Goal: Information Seeking & Learning: Learn about a topic

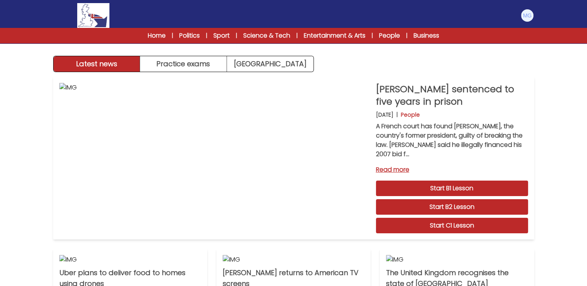
click at [567, 105] on div "Latest news Practice exams [GEOGRAPHIC_DATA] Latest news [GEOGRAPHIC_DATA] Prac…" at bounding box center [293, 241] width 587 height 483
click at [479, 219] on link "Start C1 Lesson" at bounding box center [452, 226] width 152 height 16
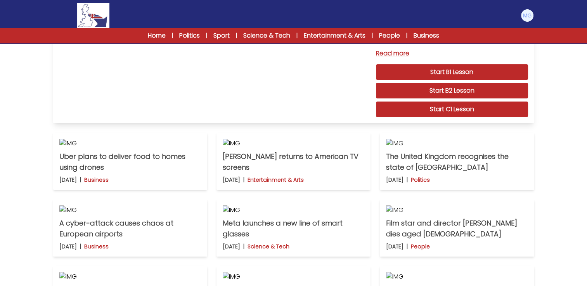
scroll to position [85, 0]
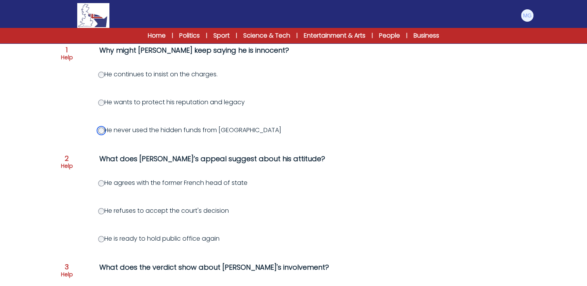
scroll to position [116, 0]
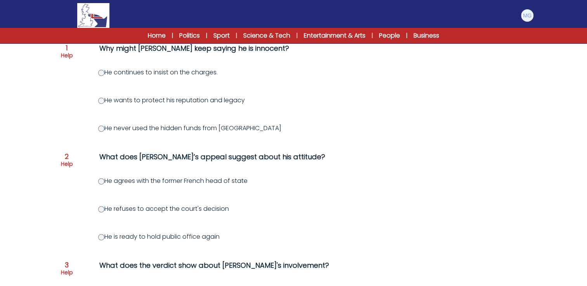
click at [350, 178] on div "He agrees with the former French head of state" at bounding box center [331, 181] width 466 height 9
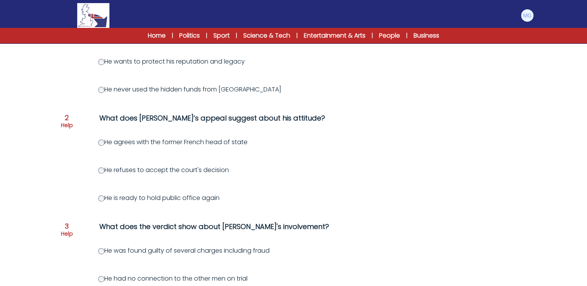
click at [97, 199] on div "Question 1 Help Why might Sarkozy keep saying he is innocent? He continues to i…" at bounding box center [294, 279] width 472 height 562
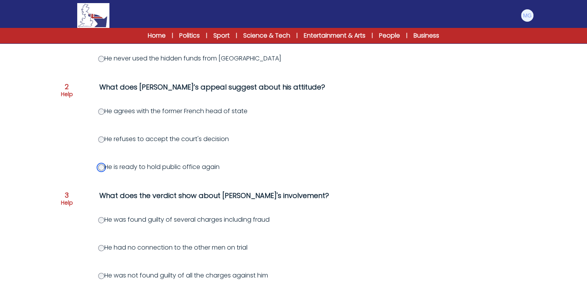
scroll to position [233, 0]
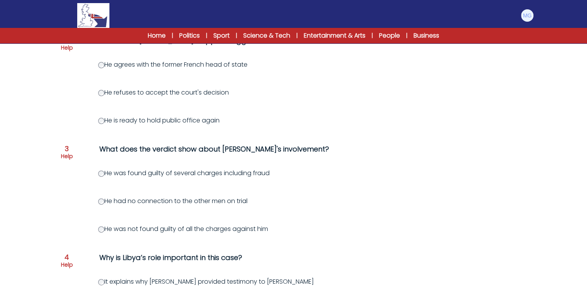
click at [404, 184] on div "Question 1 Help Why might Sarkozy keep saying he is innocent? He continues to i…" at bounding box center [294, 201] width 472 height 562
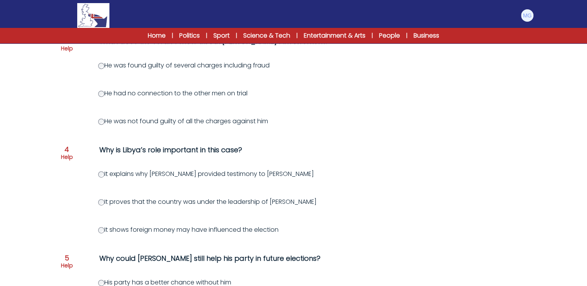
scroll to position [349, 0]
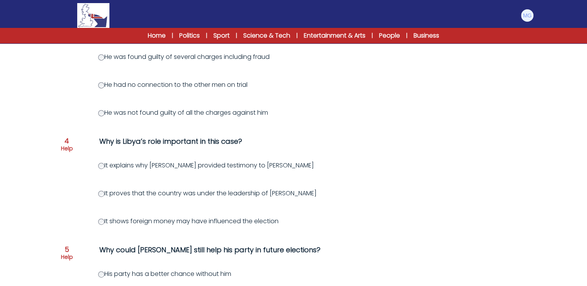
click at [439, 201] on div "Question 1 Help Why might Sarkozy keep saying he is innocent? He continues to i…" at bounding box center [294, 85] width 472 height 562
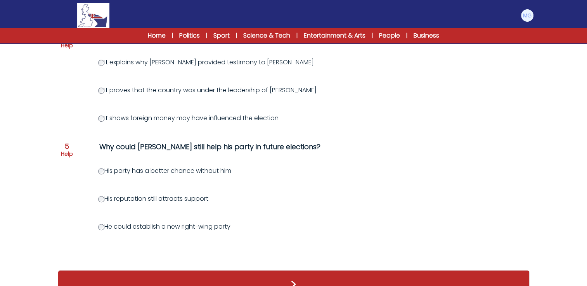
scroll to position [466, 0]
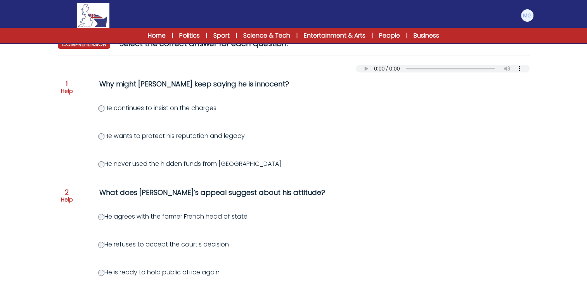
scroll to position [39, 0]
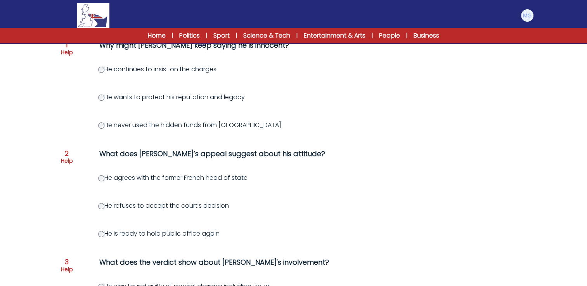
scroll to position [116, 0]
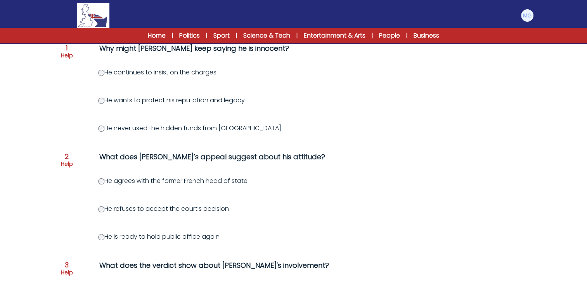
click at [305, 206] on div "He refuses to accept the court's decision" at bounding box center [331, 209] width 466 height 9
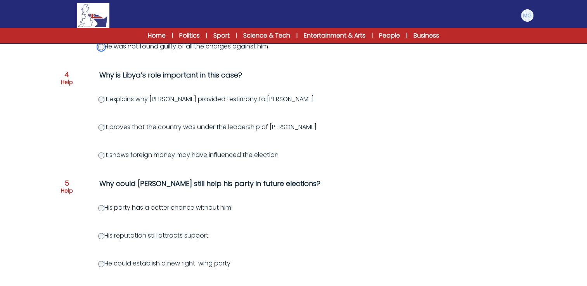
scroll to position [479, 0]
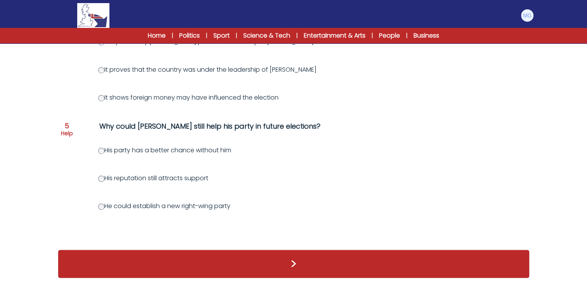
click at [434, 202] on div "He could establish a new right-wing party" at bounding box center [331, 206] width 466 height 9
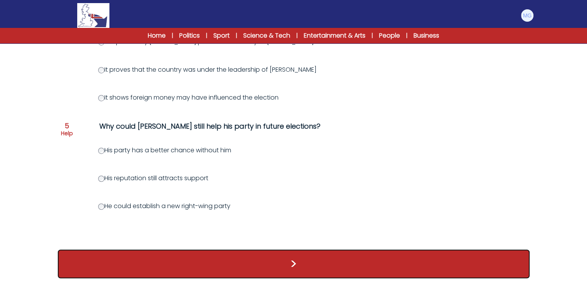
click at [345, 262] on button ">" at bounding box center [294, 264] width 472 height 29
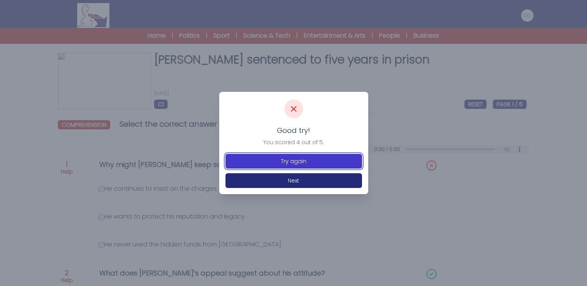
click at [317, 161] on button "Try again" at bounding box center [294, 161] width 137 height 15
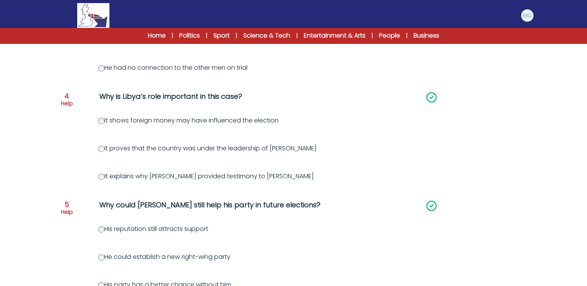
scroll to position [479, 0]
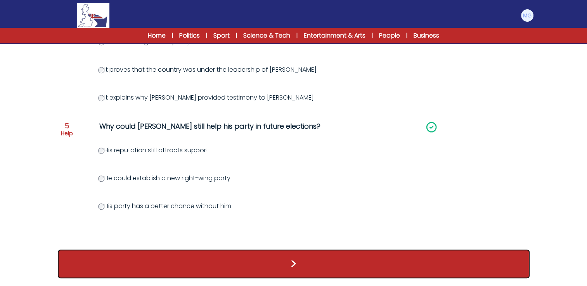
click at [294, 262] on button ">" at bounding box center [294, 264] width 472 height 29
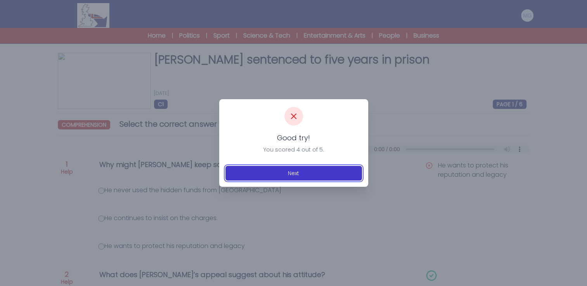
click at [286, 174] on button "Next" at bounding box center [294, 173] width 137 height 15
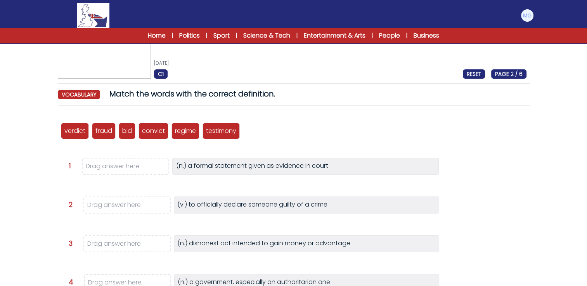
scroll to position [39, 0]
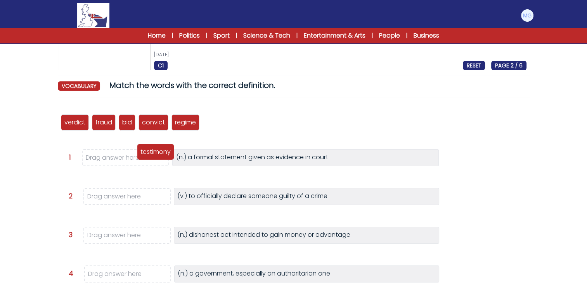
drag, startPoint x: 225, startPoint y: 125, endPoint x: 142, endPoint y: 160, distance: 90.6
click at [142, 157] on p "testimony" at bounding box center [156, 151] width 30 height 9
click at [199, 179] on div "verdict fraud bid convict regime testimony Question 1" at bounding box center [294, 249] width 472 height 291
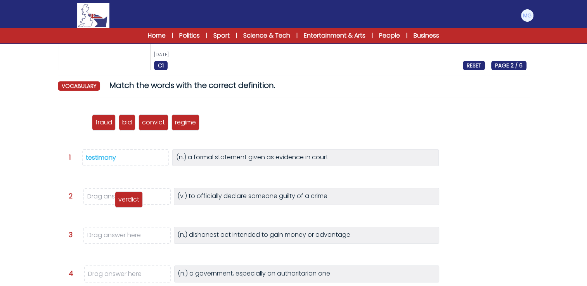
drag, startPoint x: 80, startPoint y: 125, endPoint x: 136, endPoint y: 202, distance: 95.6
click at [135, 202] on p "verdict" at bounding box center [128, 199] width 21 height 9
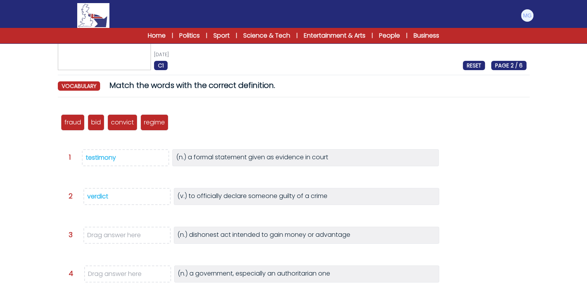
scroll to position [78, 0]
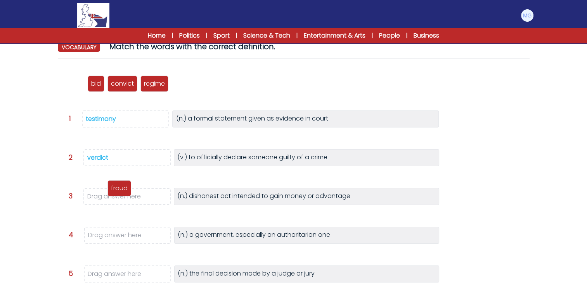
drag, startPoint x: 77, startPoint y: 82, endPoint x: 121, endPoint y: 201, distance: 127.0
click at [121, 193] on p "fraud" at bounding box center [119, 188] width 17 height 9
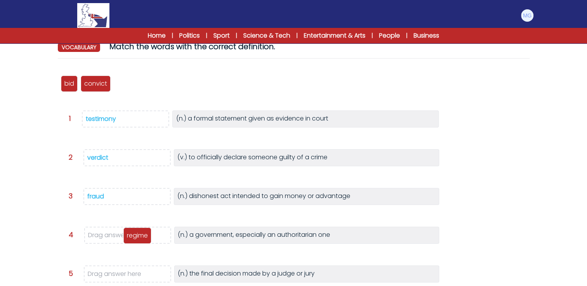
drag, startPoint x: 130, startPoint y: 85, endPoint x: 138, endPoint y: 232, distance: 148.1
click at [138, 232] on p "regime" at bounding box center [137, 235] width 21 height 9
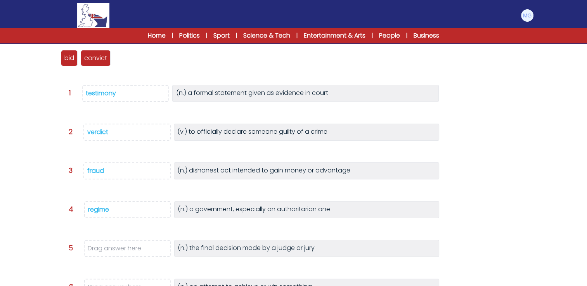
scroll to position [116, 0]
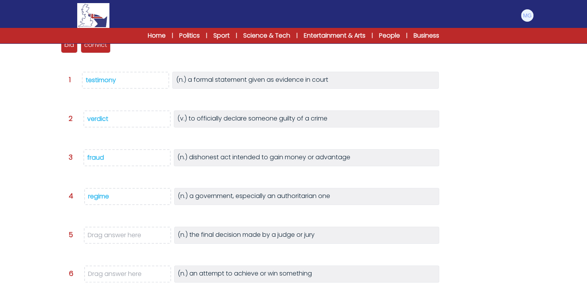
drag, startPoint x: 108, startPoint y: 117, endPoint x: 94, endPoint y: 158, distance: 43.2
click at [94, 158] on div "verdict fraud bid convict regime testimony Question 1" at bounding box center [294, 171] width 472 height 291
drag, startPoint x: 94, startPoint y: 158, endPoint x: 64, endPoint y: 116, distance: 50.9
click at [62, 116] on div "verdict fraud bid convict regime testimony Question 1" at bounding box center [294, 171] width 472 height 291
click at [93, 120] on div "verdict" at bounding box center [97, 118] width 21 height 9
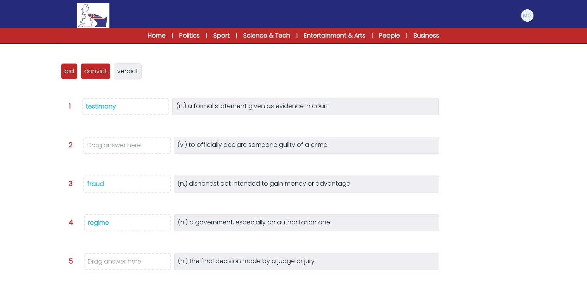
scroll to position [78, 0]
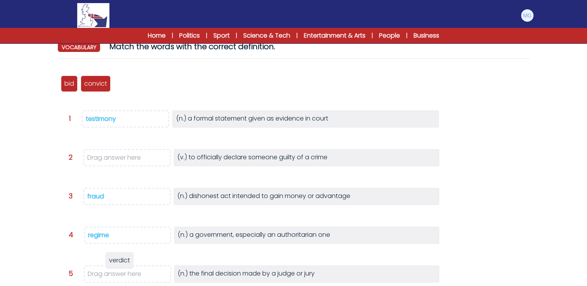
drag, startPoint x: 123, startPoint y: 83, endPoint x: 114, endPoint y: 269, distance: 186.1
click at [114, 265] on span "verdict" at bounding box center [119, 260] width 21 height 9
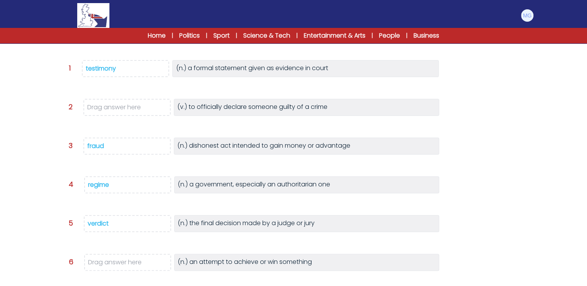
scroll to position [116, 0]
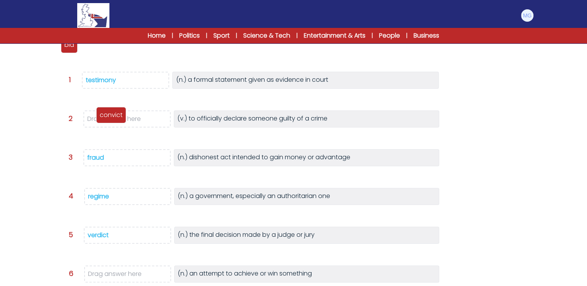
drag, startPoint x: 92, startPoint y: 47, endPoint x: 104, endPoint y: 114, distance: 67.5
click at [108, 119] on p "convict" at bounding box center [111, 115] width 23 height 9
drag, startPoint x: 70, startPoint y: 50, endPoint x: 119, endPoint y: 274, distance: 229.6
click at [115, 275] on div "bid" at bounding box center [114, 270] width 17 height 16
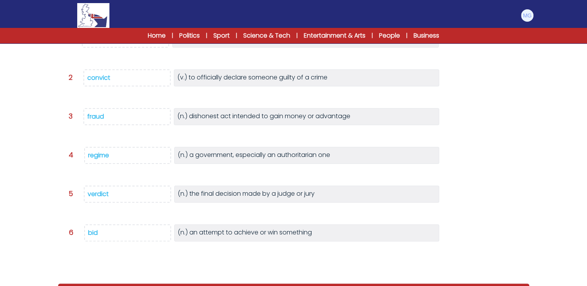
scroll to position [179, 0]
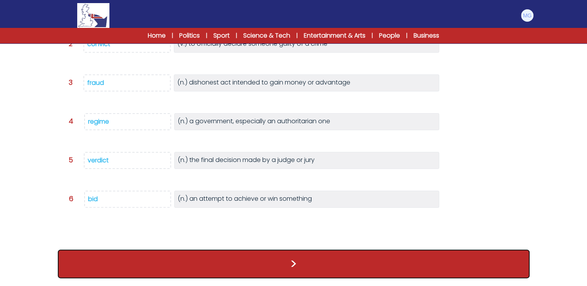
click at [276, 258] on button ">" at bounding box center [294, 264] width 472 height 29
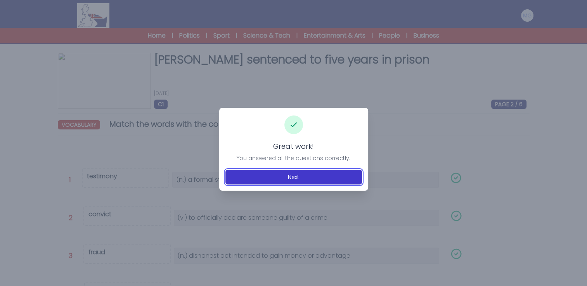
click at [284, 180] on button "Next" at bounding box center [294, 177] width 137 height 15
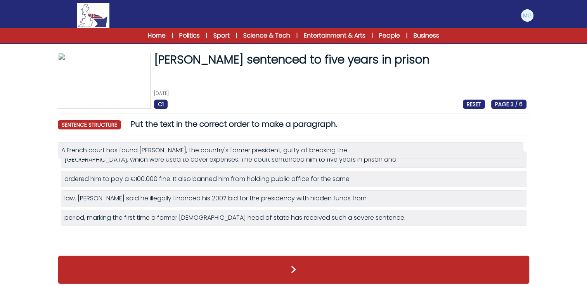
drag, startPoint x: 134, startPoint y: 238, endPoint x: 130, endPoint y: 152, distance: 86.2
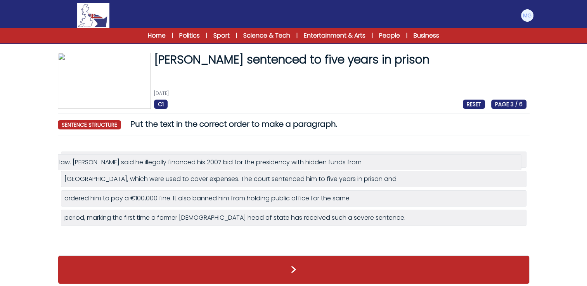
drag, startPoint x: 119, startPoint y: 222, endPoint x: 114, endPoint y: 167, distance: 55.3
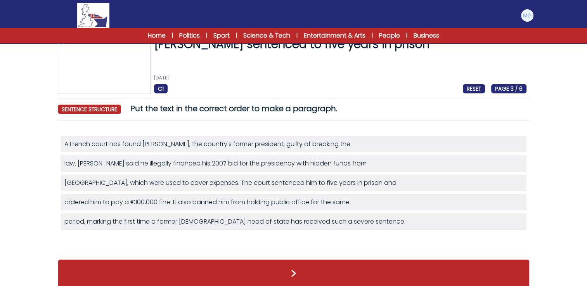
scroll to position [24, 0]
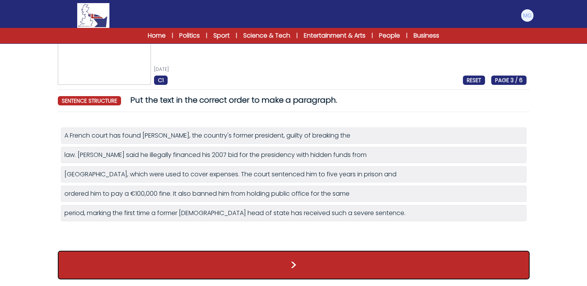
click at [283, 253] on button ">" at bounding box center [294, 265] width 472 height 29
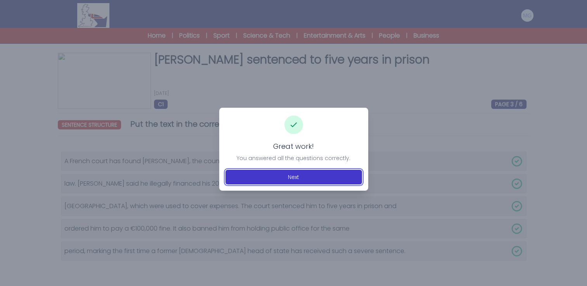
click at [277, 182] on button "Next" at bounding box center [294, 177] width 137 height 15
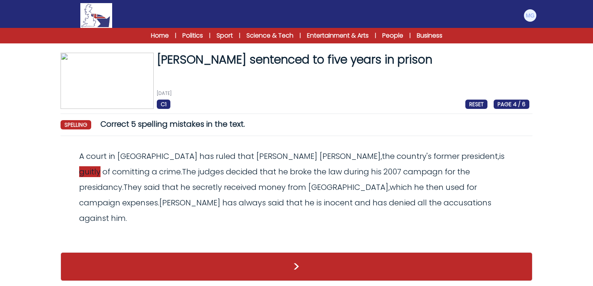
click at [101, 167] on span "guitly" at bounding box center [89, 172] width 21 height 11
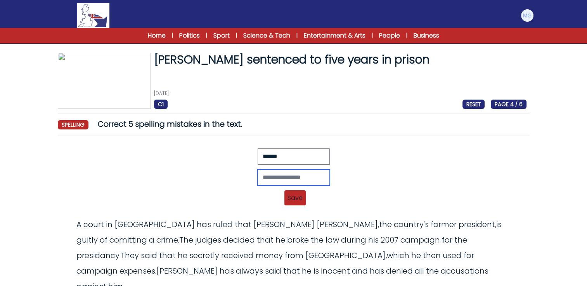
click at [287, 182] on input "text" at bounding box center [294, 178] width 72 height 16
type input "*"
type input "******"
click at [291, 192] on span "Save" at bounding box center [294, 198] width 21 height 15
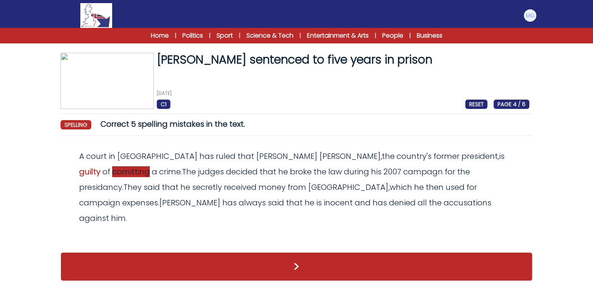
click at [150, 167] on span "comitting" at bounding box center [131, 172] width 38 height 11
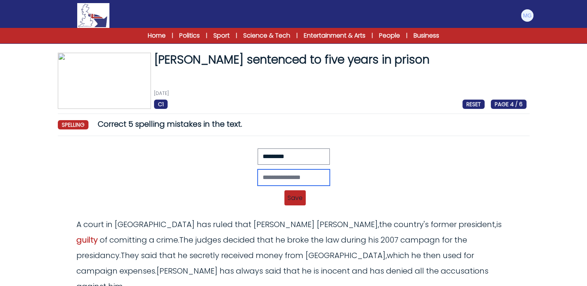
click at [276, 179] on input "text" at bounding box center [294, 178] width 72 height 16
type input "**********"
click at [303, 193] on span "Save" at bounding box center [294, 198] width 21 height 15
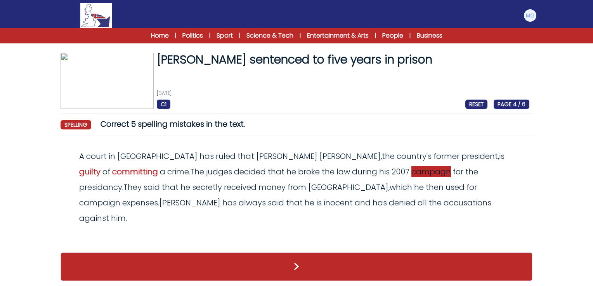
click at [411, 173] on span "campagn" at bounding box center [431, 172] width 40 height 11
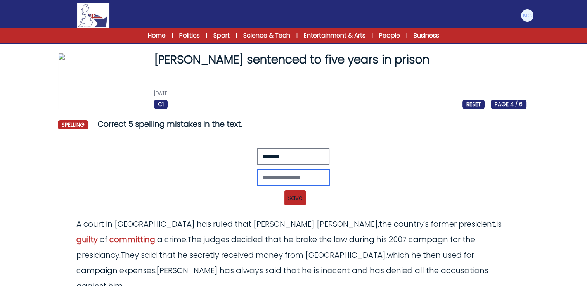
click at [279, 180] on input "text" at bounding box center [293, 178] width 72 height 16
type input "********"
click at [297, 196] on span "Save" at bounding box center [294, 198] width 21 height 15
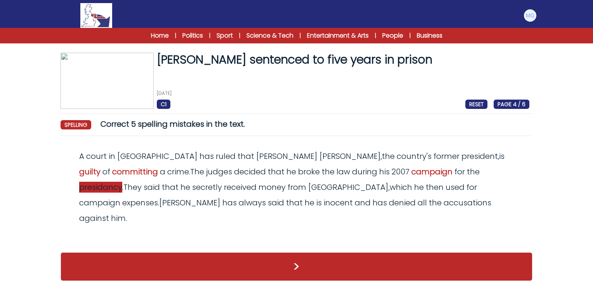
click at [122, 182] on span "presidancy" at bounding box center [100, 187] width 43 height 11
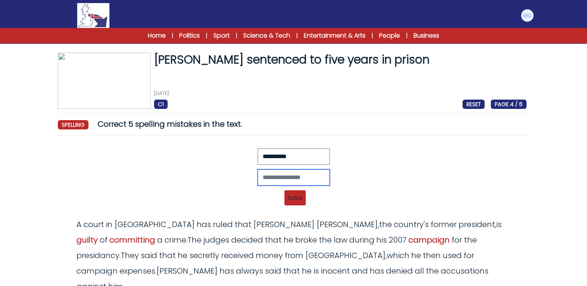
click at [270, 178] on input "text" at bounding box center [294, 178] width 72 height 16
type input "**********"
click at [291, 199] on span "Save" at bounding box center [294, 198] width 21 height 15
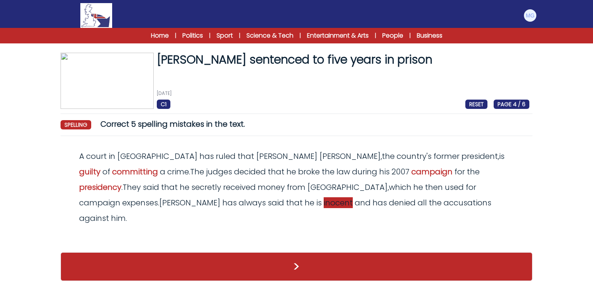
click at [324, 206] on span "inocent" at bounding box center [338, 203] width 29 height 11
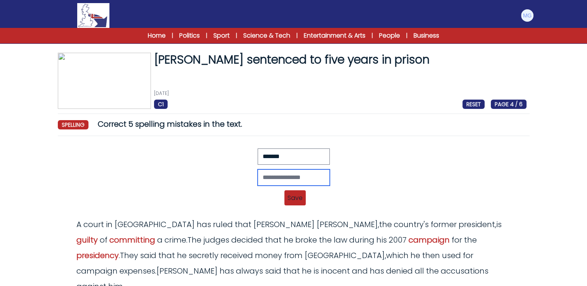
click at [283, 181] on input "text" at bounding box center [294, 178] width 72 height 16
type input "********"
click at [284, 193] on span "Save" at bounding box center [294, 198] width 21 height 15
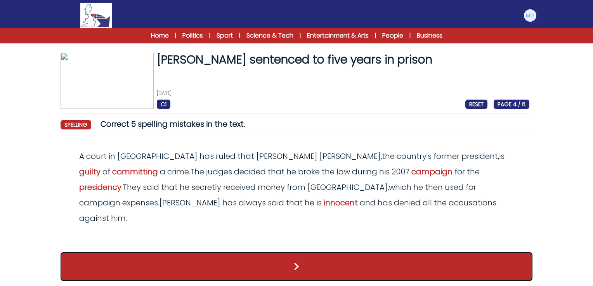
click at [292, 253] on button ">" at bounding box center [297, 267] width 472 height 29
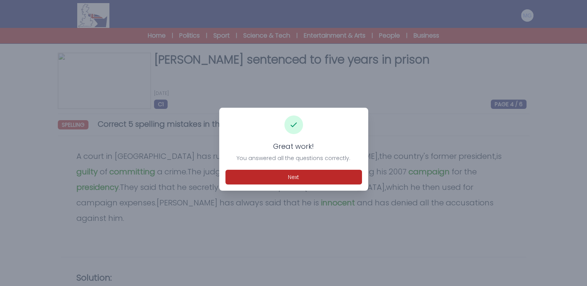
click at [300, 193] on div at bounding box center [293, 143] width 587 height 286
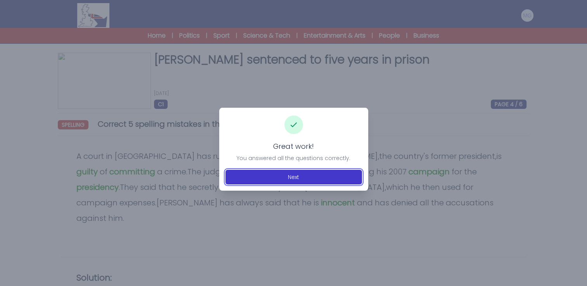
click at [299, 176] on button "Next" at bounding box center [294, 177] width 137 height 15
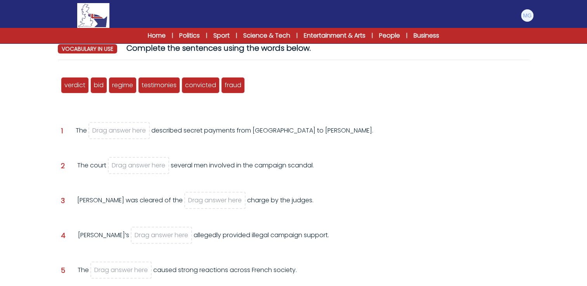
scroll to position [78, 0]
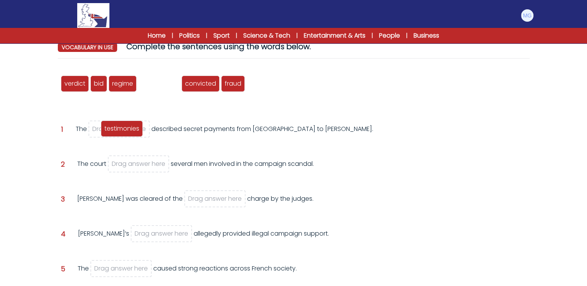
drag, startPoint x: 166, startPoint y: 83, endPoint x: 129, endPoint y: 128, distance: 58.4
click at [129, 128] on span "testimonies" at bounding box center [121, 128] width 35 height 9
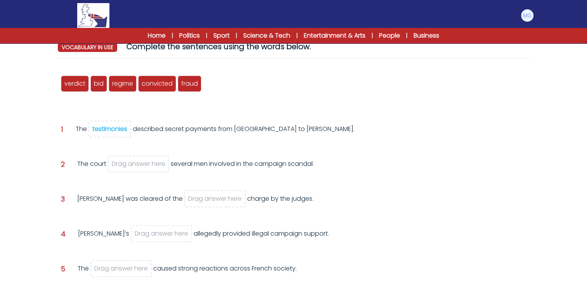
click at [198, 113] on div "verdict bid regime testimonies convicted fraud Question 1 The" at bounding box center [294, 206] width 472 height 282
drag, startPoint x: 156, startPoint y: 83, endPoint x: 138, endPoint y: 161, distance: 81.0
click at [138, 161] on span "convicted" at bounding box center [138, 162] width 31 height 9
click at [285, 168] on div "The court convicted several men involved in the campaign scandal." at bounding box center [184, 170] width 214 height 21
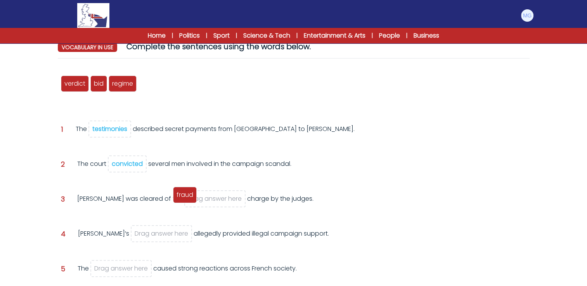
drag, startPoint x: 146, startPoint y: 88, endPoint x: 181, endPoint y: 199, distance: 116.7
click at [181, 199] on div "fraud" at bounding box center [185, 195] width 24 height 16
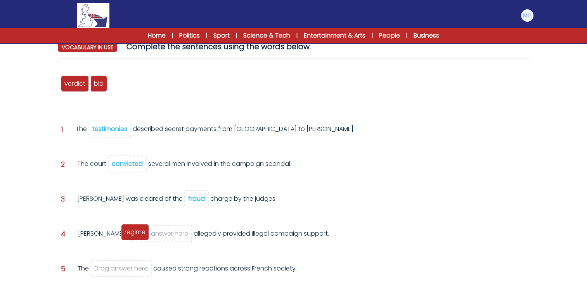
drag, startPoint x: 119, startPoint y: 85, endPoint x: 137, endPoint y: 239, distance: 155.5
click at [137, 237] on span "regime" at bounding box center [135, 232] width 21 height 9
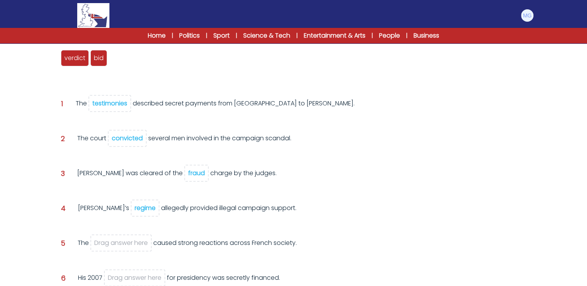
scroll to position [116, 0]
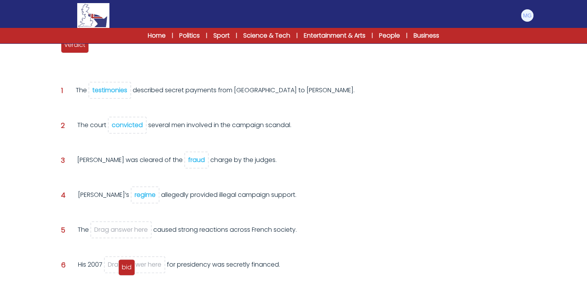
drag, startPoint x: 103, startPoint y: 47, endPoint x: 131, endPoint y: 269, distance: 224.5
click at [131, 269] on span "bid" at bounding box center [127, 267] width 10 height 9
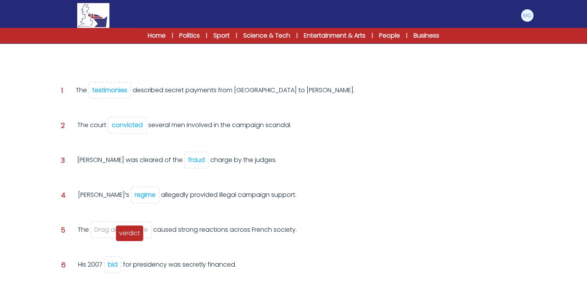
drag, startPoint x: 81, startPoint y: 58, endPoint x: 134, endPoint y: 236, distance: 185.5
click at [134, 236] on span "verdict" at bounding box center [129, 233] width 21 height 9
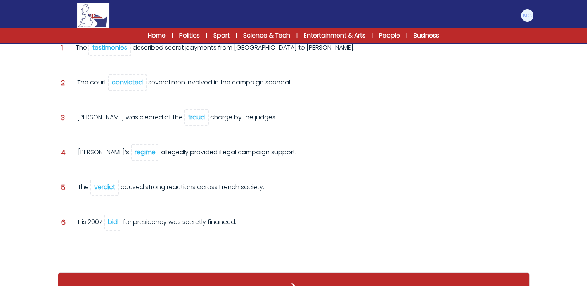
scroll to position [163, 0]
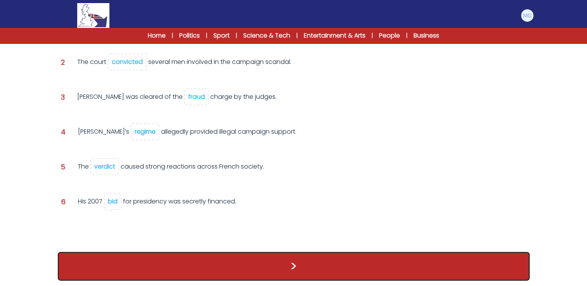
click at [291, 261] on button ">" at bounding box center [294, 266] width 472 height 29
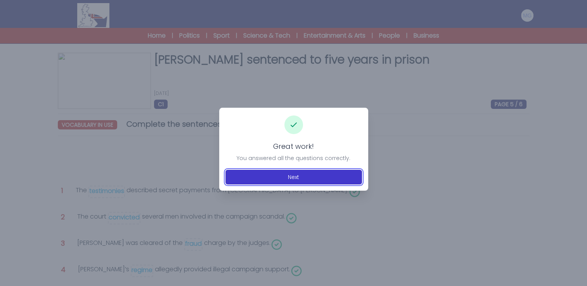
click at [302, 182] on button "Next" at bounding box center [294, 177] width 137 height 15
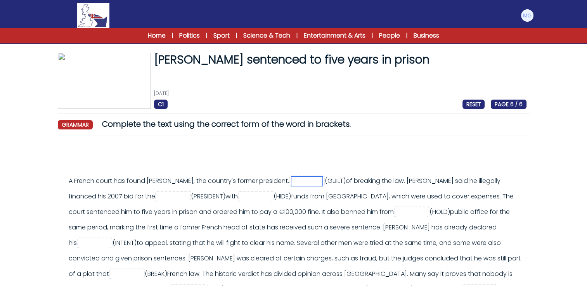
click at [299, 183] on input "text" at bounding box center [306, 181] width 31 height 9
type input "******"
click at [168, 198] on input "text" at bounding box center [173, 197] width 31 height 9
type input "**********"
click at [247, 191] on div "A French court has found [PERSON_NAME], the country's former president, ****** …" at bounding box center [298, 243] width 458 height 140
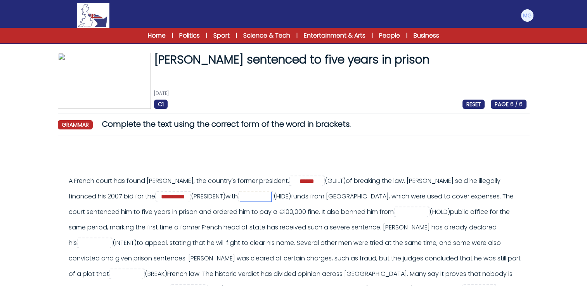
click at [250, 193] on input "text" at bounding box center [255, 197] width 31 height 9
type input "******"
click at [396, 212] on input "text" at bounding box center [411, 212] width 31 height 9
type input "*******"
click at [217, 227] on div "A French court has found Nicolas Sarkozy, the country's former president, *****…" at bounding box center [298, 243] width 458 height 140
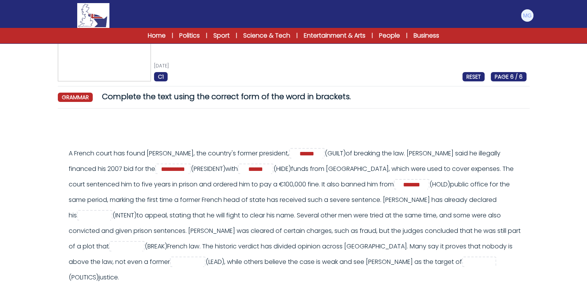
scroll to position [39, 0]
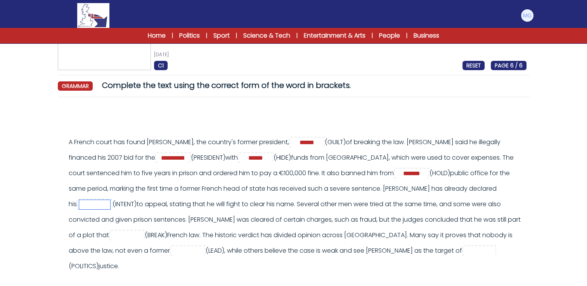
click at [110, 200] on input "text" at bounding box center [94, 204] width 31 height 9
type input "*********"
click at [252, 206] on div "A French court has found Nicolas Sarkozy, the country's former president, *****…" at bounding box center [298, 205] width 458 height 140
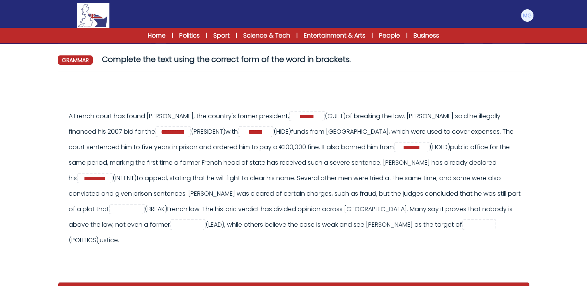
scroll to position [78, 0]
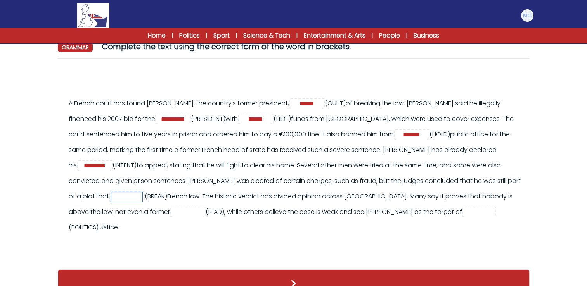
click at [142, 193] on input "text" at bounding box center [126, 197] width 31 height 9
type input "*****"
click at [172, 208] on input "text" at bounding box center [187, 212] width 31 height 9
type input "******"
click at [465, 215] on input "text" at bounding box center [480, 212] width 31 height 9
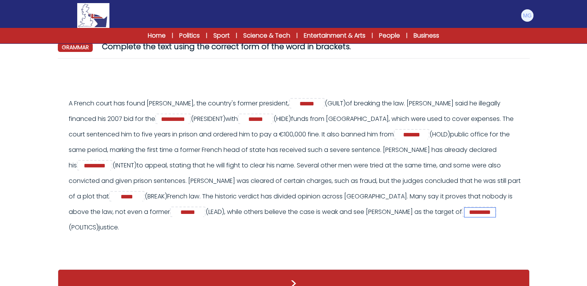
type input "*********"
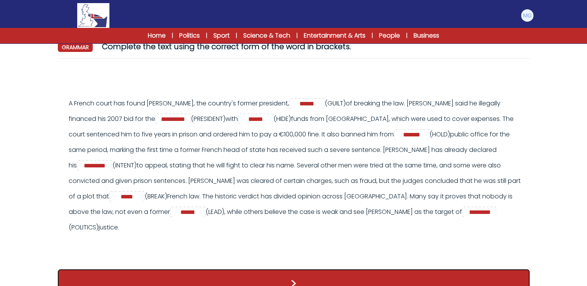
click at [350, 271] on button ">" at bounding box center [294, 284] width 472 height 29
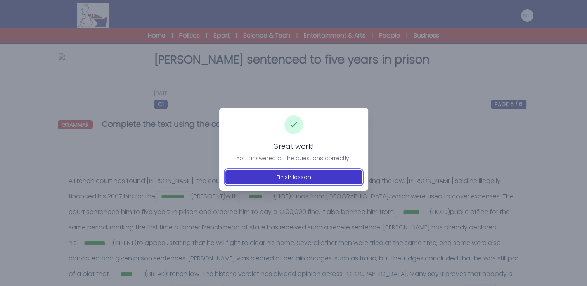
click at [300, 175] on button "Finish lesson" at bounding box center [294, 177] width 137 height 15
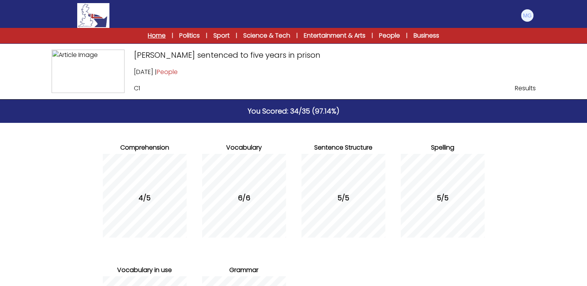
click at [159, 36] on link "Home" at bounding box center [157, 35] width 18 height 9
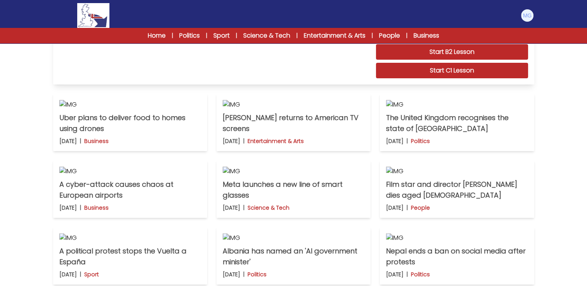
scroll to position [233, 0]
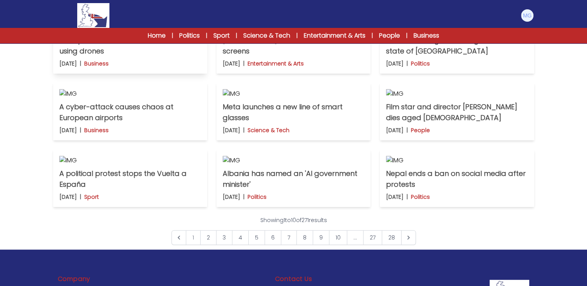
click at [144, 32] on img at bounding box center [130, 27] width 142 height 9
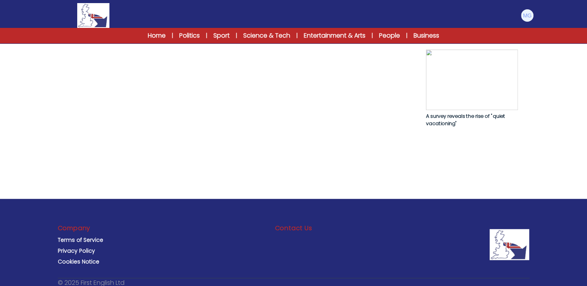
scroll to position [547, 0]
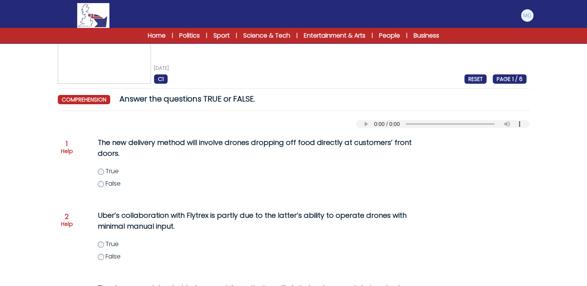
scroll to position [39, 0]
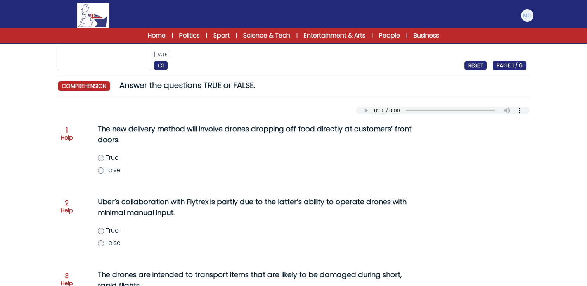
click at [55, 167] on div "Uber plans to deliver food to homes using drones [DATE] C1 RESET PAGE 1 / 6 Ube…" at bounding box center [293, 272] width 497 height 517
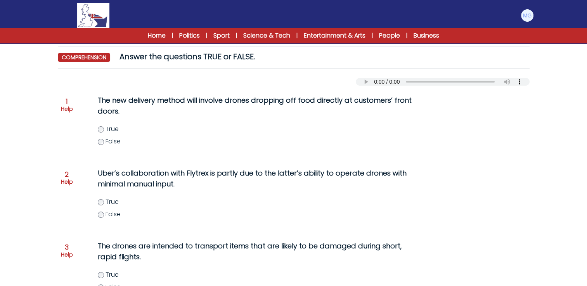
scroll to position [116, 0]
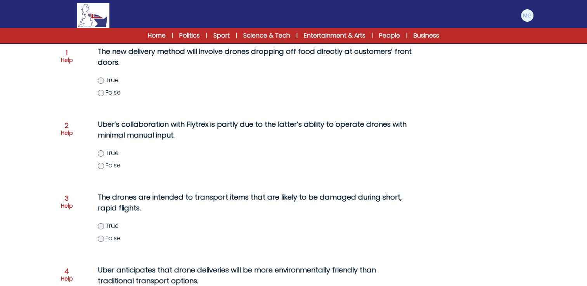
click at [63, 163] on div "Question 2 Help Uber’s collaboration with Flytrex is partly due to the latter’s…" at bounding box center [294, 149] width 466 height 67
click at [38, 223] on form "Uber plans to deliver food to homes using drones [DATE] C1 RESET PAGE 1 / 6 Ube…" at bounding box center [293, 184] width 587 height 539
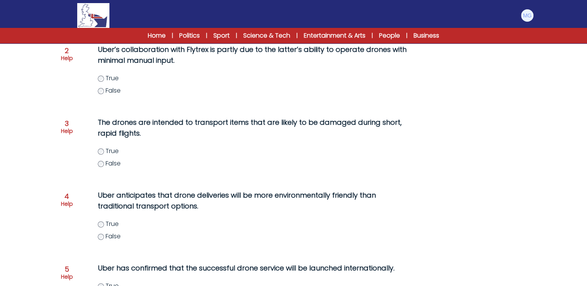
scroll to position [194, 0]
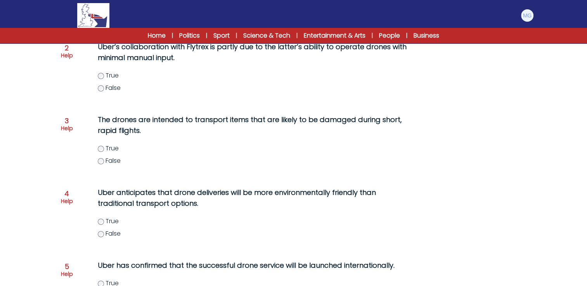
click at [69, 220] on div "Question 4 Help Uber anticipates that drone deliveries will be more environment…" at bounding box center [294, 217] width 466 height 67
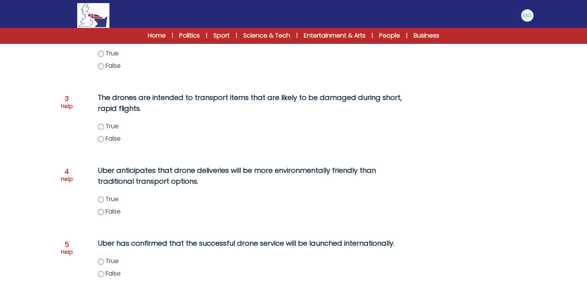
scroll to position [272, 0]
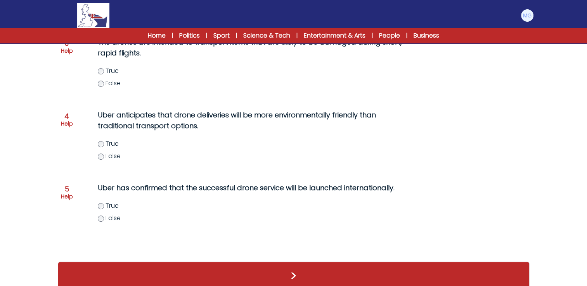
click at [51, 165] on div "Uber plans to deliver food to homes using drones 26th September 2025 C1 RESET P…" at bounding box center [293, 39] width 497 height 517
click at [36, 157] on form "Uber plans to deliver food to homes using drones 26th September 2025 C1 RESET P…" at bounding box center [293, 28] width 587 height 539
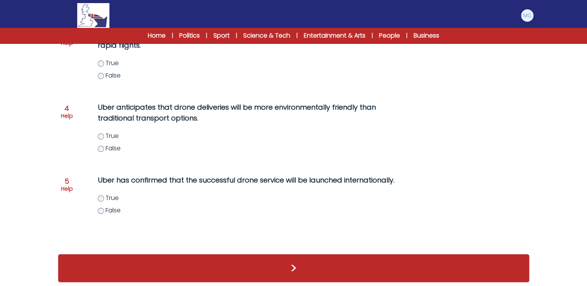
scroll to position [283, 0]
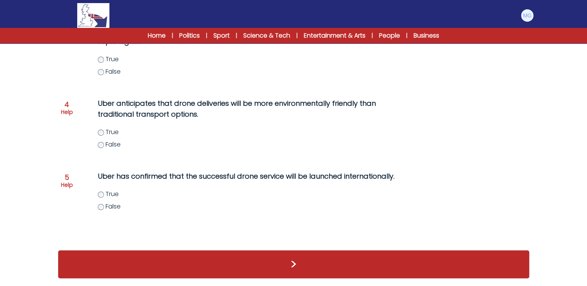
click at [42, 191] on form "Uber plans to deliver food to homes using drones 26th September 2025 C1 RESET P…" at bounding box center [293, 17] width 587 height 539
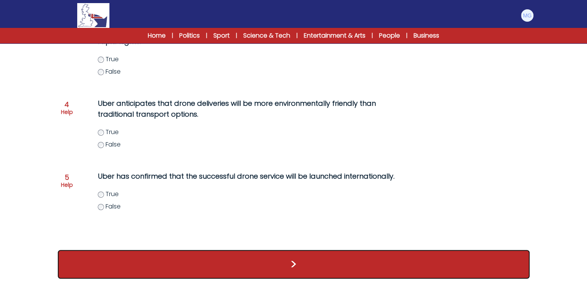
click at [225, 262] on button ">" at bounding box center [294, 264] width 472 height 29
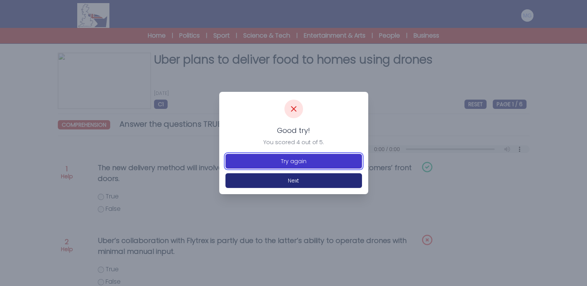
click at [280, 162] on button "Try again" at bounding box center [294, 161] width 137 height 15
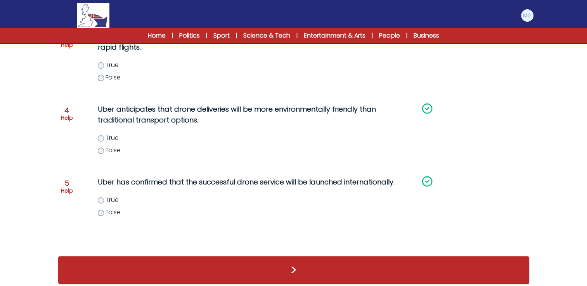
scroll to position [283, 0]
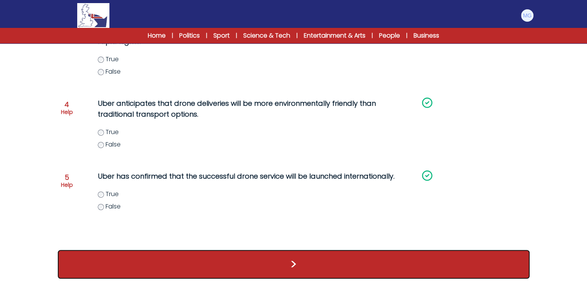
click at [295, 262] on button ">" at bounding box center [294, 264] width 472 height 29
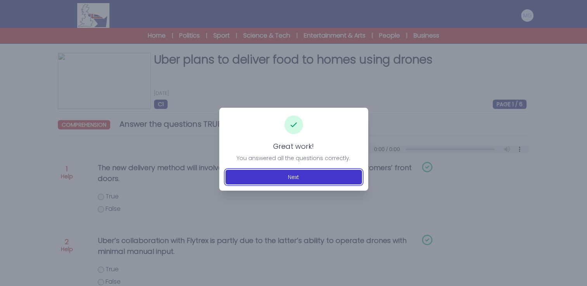
click at [288, 178] on button "Next" at bounding box center [294, 177] width 137 height 15
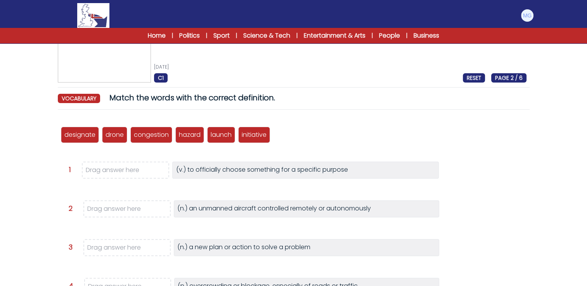
scroll to position [39, 0]
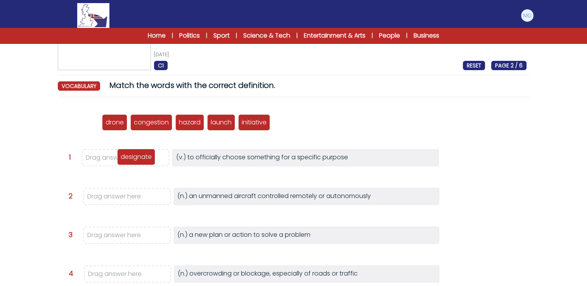
drag, startPoint x: 80, startPoint y: 122, endPoint x: 136, endPoint y: 157, distance: 66.0
click at [136, 157] on p "designate" at bounding box center [136, 157] width 31 height 9
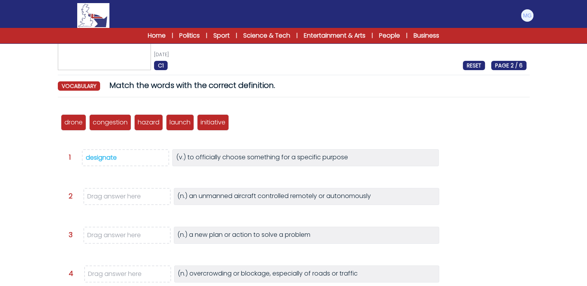
click at [222, 180] on div "designate drone congestion hazard launch initiative Question 1 >" at bounding box center [294, 249] width 472 height 291
drag, startPoint x: 73, startPoint y: 122, endPoint x: 130, endPoint y: 198, distance: 95.0
click at [130, 198] on p "drone" at bounding box center [131, 198] width 18 height 9
click at [279, 134] on div "designate drone congestion hazard launch initiative" at bounding box center [294, 123] width 466 height 26
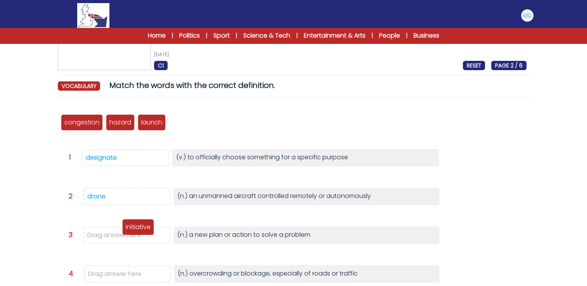
drag, startPoint x: 188, startPoint y: 124, endPoint x: 143, endPoint y: 234, distance: 118.3
click at [143, 232] on p "initiative" at bounding box center [138, 227] width 25 height 9
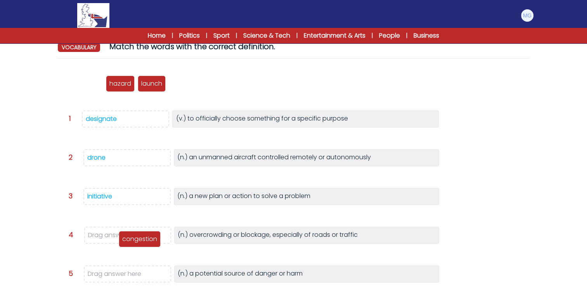
drag, startPoint x: 88, startPoint y: 85, endPoint x: 148, endPoint y: 231, distance: 157.8
click at [145, 240] on p "congestion" at bounding box center [139, 239] width 35 height 9
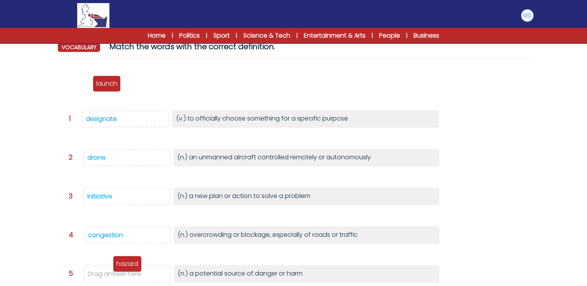
drag, startPoint x: 84, startPoint y: 93, endPoint x: 130, endPoint y: 267, distance: 180.0
click at [130, 267] on p "hazard" at bounding box center [127, 264] width 22 height 9
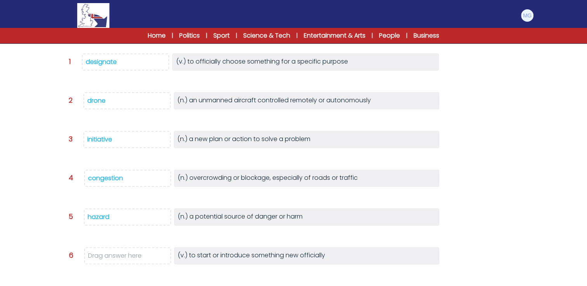
scroll to position [116, 0]
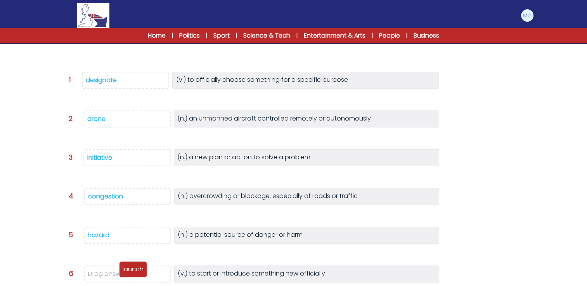
drag, startPoint x: 76, startPoint y: 53, endPoint x: 134, endPoint y: 277, distance: 231.3
click at [134, 277] on div "launch" at bounding box center [133, 270] width 28 height 16
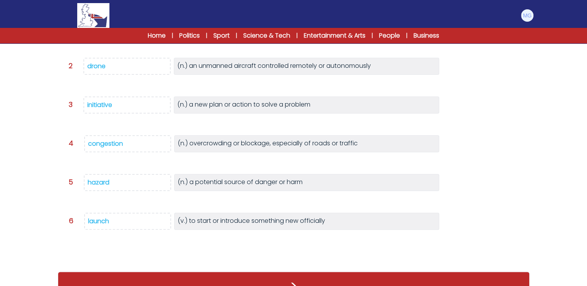
scroll to position [179, 0]
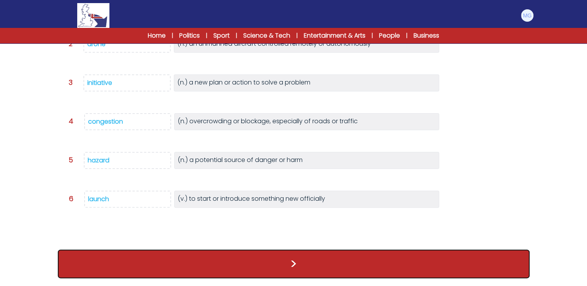
click at [292, 260] on button ">" at bounding box center [294, 264] width 472 height 29
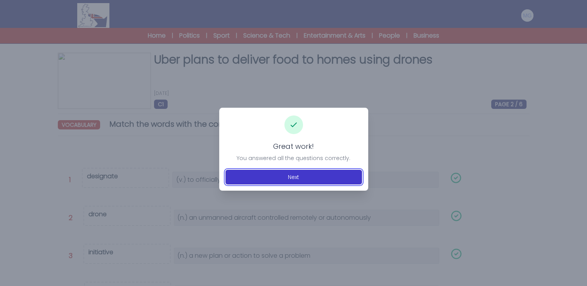
click at [284, 173] on button "Next" at bounding box center [294, 177] width 137 height 15
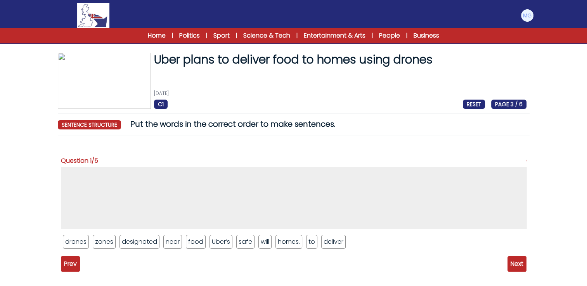
scroll to position [39, 0]
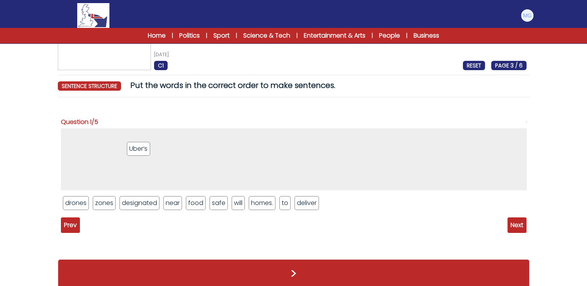
drag, startPoint x: 220, startPoint y: 198, endPoint x: 132, endPoint y: 148, distance: 101.5
drag, startPoint x: 143, startPoint y: 202, endPoint x: 110, endPoint y: 142, distance: 67.7
drag, startPoint x: 102, startPoint y: 187, endPoint x: 158, endPoint y: 140, distance: 73.0
drag, startPoint x: 200, startPoint y: 171, endPoint x: 180, endPoint y: 134, distance: 41.7
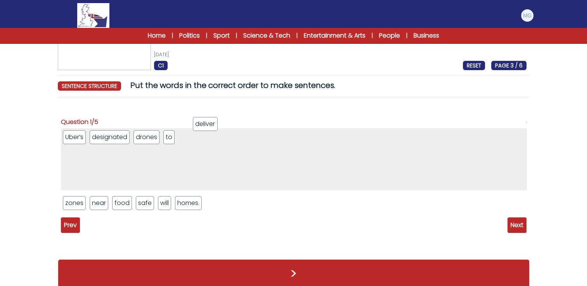
drag, startPoint x: 220, startPoint y: 204, endPoint x: 204, endPoint y: 123, distance: 82.0
drag, startPoint x: 125, startPoint y: 206, endPoint x: 261, endPoint y: 151, distance: 146.5
drag, startPoint x: 192, startPoint y: 168, endPoint x: 253, endPoint y: 142, distance: 66.4
drag, startPoint x: 73, startPoint y: 204, endPoint x: 292, endPoint y: 143, distance: 227.1
drag, startPoint x: 75, startPoint y: 205, endPoint x: 303, endPoint y: 141, distance: 237.1
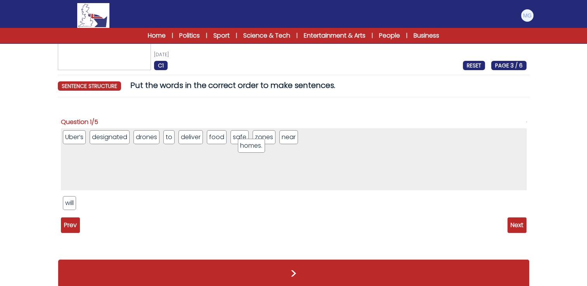
drag, startPoint x: 114, startPoint y: 198, endPoint x: 352, endPoint y: 133, distance: 246.6
drag, startPoint x: 69, startPoint y: 200, endPoint x: 87, endPoint y: 137, distance: 65.6
drag, startPoint x: 335, startPoint y: 138, endPoint x: 180, endPoint y: 131, distance: 155.0
drag, startPoint x: 181, startPoint y: 139, endPoint x: 94, endPoint y: 137, distance: 87.3
drag, startPoint x: 130, startPoint y: 137, endPoint x: 87, endPoint y: 135, distance: 42.4
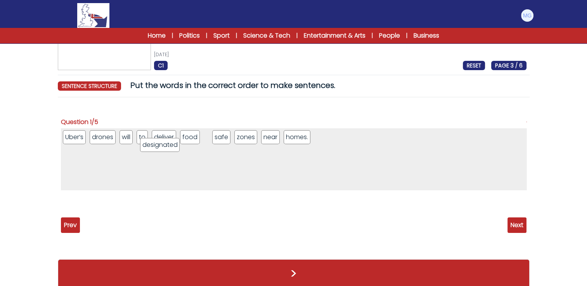
drag, startPoint x: 167, startPoint y: 137, endPoint x: 163, endPoint y: 140, distance: 4.2
drag, startPoint x: 142, startPoint y: 139, endPoint x: 188, endPoint y: 141, distance: 45.8
click at [247, 169] on ul "Uber’s drones will deliver food to designated safe zones near homes." at bounding box center [294, 159] width 466 height 62
click at [525, 230] on span "Next" at bounding box center [517, 226] width 19 height 16
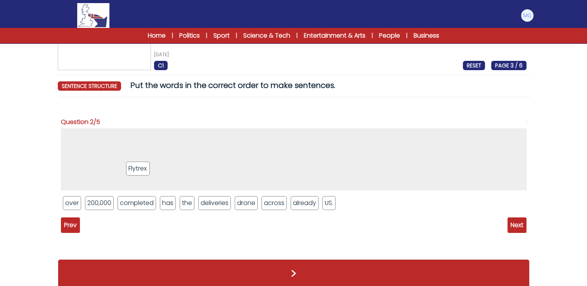
drag, startPoint x: 185, startPoint y: 203, endPoint x: 111, endPoint y: 156, distance: 87.3
drag, startPoint x: 166, startPoint y: 204, endPoint x: 130, endPoint y: 136, distance: 76.6
drag, startPoint x: 135, startPoint y: 205, endPoint x: 137, endPoint y: 142, distance: 62.5
drag, startPoint x: 147, startPoint y: 148, endPoint x: 205, endPoint y: 148, distance: 57.4
drag, startPoint x: 242, startPoint y: 206, endPoint x: 114, endPoint y: 141, distance: 143.7
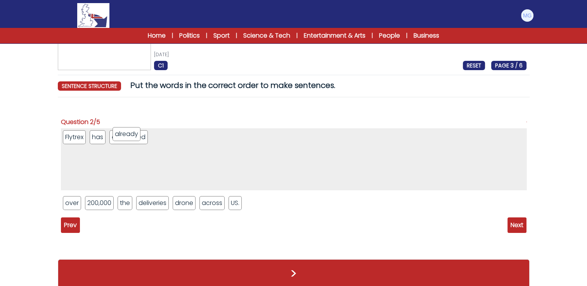
drag, startPoint x: 163, startPoint y: 136, endPoint x: 128, endPoint y: 136, distance: 35.3
drag, startPoint x: 163, startPoint y: 142, endPoint x: 110, endPoint y: 139, distance: 52.9
drag, startPoint x: 73, startPoint y: 204, endPoint x: 212, endPoint y: 150, distance: 148.9
drag, startPoint x: 122, startPoint y: 137, endPoint x: 222, endPoint y: 143, distance: 99.9
drag, startPoint x: 121, startPoint y: 137, endPoint x: 219, endPoint y: 136, distance: 97.8
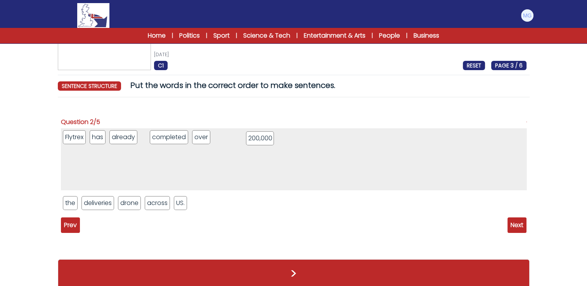
drag, startPoint x: 87, startPoint y: 204, endPoint x: 270, endPoint y: 139, distance: 194.5
drag, startPoint x: 164, startPoint y: 138, endPoint x: 240, endPoint y: 136, distance: 76.1
drag, startPoint x: 102, startPoint y: 205, endPoint x: 270, endPoint y: 141, distance: 179.7
drag, startPoint x: 171, startPoint y: 136, endPoint x: 272, endPoint y: 137, distance: 101.3
drag, startPoint x: 224, startPoint y: 139, endPoint x: 186, endPoint y: 135, distance: 37.5
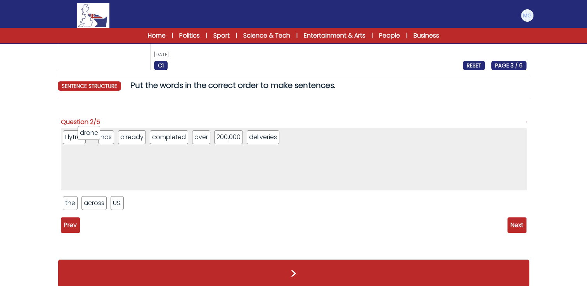
drag, startPoint x: 93, startPoint y: 203, endPoint x: 90, endPoint y: 133, distance: 70.3
drag, startPoint x: 95, startPoint y: 205, endPoint x: 349, endPoint y: 139, distance: 261.5
drag, startPoint x: 191, startPoint y: 137, endPoint x: 325, endPoint y: 138, distance: 133.9
drag, startPoint x: 72, startPoint y: 206, endPoint x: 363, endPoint y: 140, distance: 298.8
drag, startPoint x: 142, startPoint y: 138, endPoint x: 359, endPoint y: 137, distance: 217.0
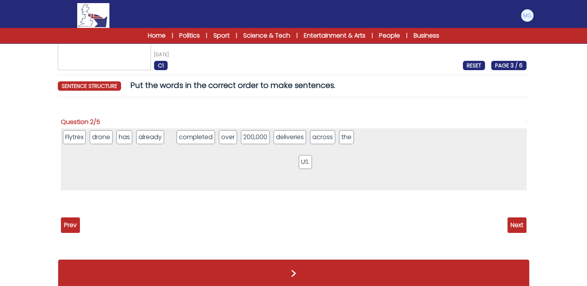
drag, startPoint x: 70, startPoint y: 202, endPoint x: 357, endPoint y: 141, distance: 293.7
drag, startPoint x: 177, startPoint y: 137, endPoint x: 392, endPoint y: 137, distance: 215.4
drag, startPoint x: 177, startPoint y: 138, endPoint x: 382, endPoint y: 137, distance: 204.9
drag, startPoint x: 178, startPoint y: 138, endPoint x: 366, endPoint y: 139, distance: 188.2
drag, startPoint x: 232, startPoint y: 145, endPoint x: 350, endPoint y: 148, distance: 117.6
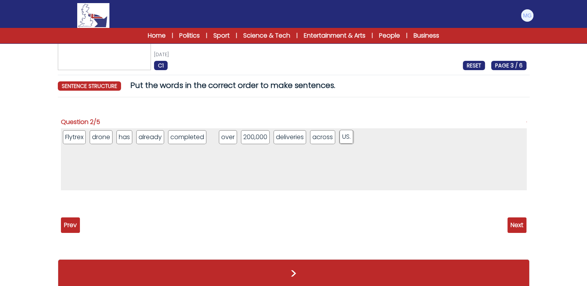
drag, startPoint x: 222, startPoint y: 139, endPoint x: 346, endPoint y: 139, distance: 124.6
drag, startPoint x: 231, startPoint y: 140, endPoint x: 289, endPoint y: 140, distance: 57.4
drag, startPoint x: 320, startPoint y: 141, endPoint x: 341, endPoint y: 141, distance: 21.0
drag, startPoint x: 220, startPoint y: 140, endPoint x: 313, endPoint y: 141, distance: 92.4
drag, startPoint x: 311, startPoint y: 141, endPoint x: 362, endPoint y: 140, distance: 50.5
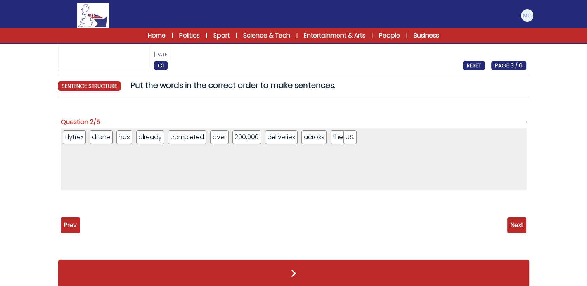
drag, startPoint x: 310, startPoint y: 140, endPoint x: 352, endPoint y: 140, distance: 41.5
click at [519, 230] on span "Next" at bounding box center [517, 226] width 19 height 16
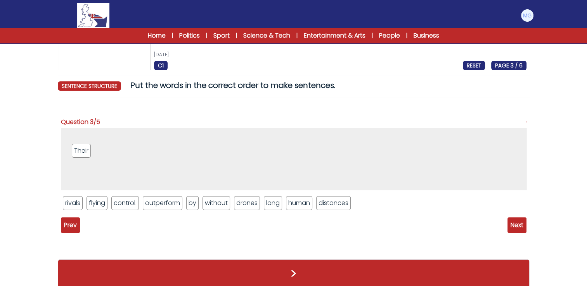
drag, startPoint x: 73, startPoint y: 202, endPoint x: 82, endPoint y: 148, distance: 55.1
drag, startPoint x: 252, startPoint y: 205, endPoint x: 104, endPoint y: 136, distance: 162.5
drag, startPoint x: 154, startPoint y: 161, endPoint x: 153, endPoint y: 143, distance: 18.3
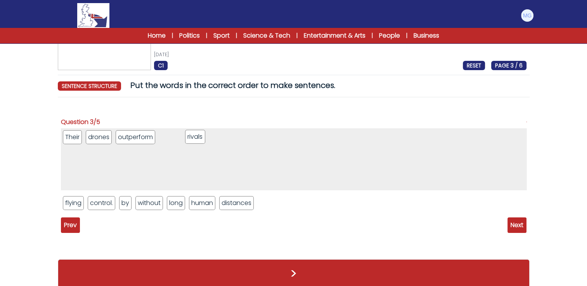
drag, startPoint x: 92, startPoint y: 194, endPoint x: 198, endPoint y: 139, distance: 119.1
drag, startPoint x: 152, startPoint y: 185, endPoint x: 209, endPoint y: 136, distance: 75.1
drag, startPoint x: 93, startPoint y: 194, endPoint x: 248, endPoint y: 137, distance: 165.3
drag, startPoint x: 114, startPoint y: 205, endPoint x: 261, endPoint y: 144, distance: 159.1
drag, startPoint x: 105, startPoint y: 204, endPoint x: 290, endPoint y: 140, distance: 196.3
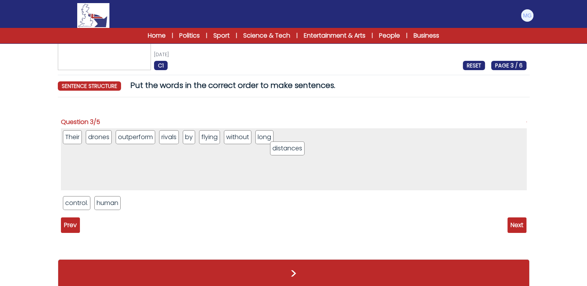
drag, startPoint x: 168, startPoint y: 199, endPoint x: 312, endPoint y: 138, distance: 156.9
drag, startPoint x: 109, startPoint y: 205, endPoint x: 337, endPoint y: 140, distance: 237.3
drag, startPoint x: 101, startPoint y: 198, endPoint x: 374, endPoint y: 144, distance: 278.6
click at [520, 225] on span "Next" at bounding box center [517, 226] width 19 height 16
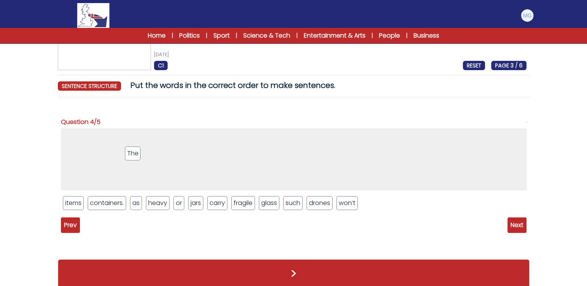
drag, startPoint x: 316, startPoint y: 202, endPoint x: 152, endPoint y: 158, distance: 169.5
drag, startPoint x: 316, startPoint y: 201, endPoint x: 102, endPoint y: 139, distance: 222.8
drag, startPoint x: 322, startPoint y: 204, endPoint x: 149, endPoint y: 150, distance: 181.4
drag, startPoint x: 214, startPoint y: 194, endPoint x: 173, endPoint y: 122, distance: 82.6
drag, startPoint x: 222, startPoint y: 205, endPoint x: 197, endPoint y: 140, distance: 69.6
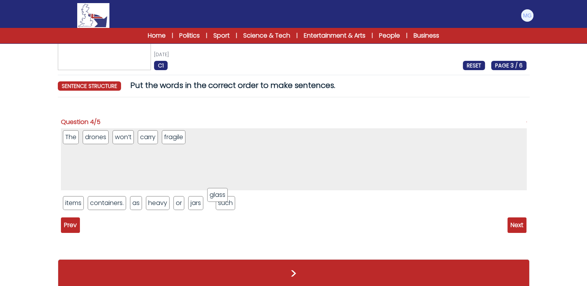
drag, startPoint x: 217, startPoint y: 201, endPoint x: 208, endPoint y: 136, distance: 65.9
drag, startPoint x: 200, startPoint y: 139, endPoint x: 235, endPoint y: 212, distance: 81.8
drag, startPoint x: 102, startPoint y: 200, endPoint x: 229, endPoint y: 145, distance: 138.2
drag, startPoint x: 151, startPoint y: 137, endPoint x: 220, endPoint y: 136, distance: 68.7
drag, startPoint x: 196, startPoint y: 198, endPoint x: 236, endPoint y: 134, distance: 75.3
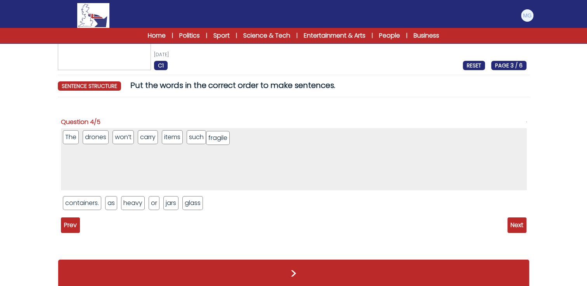
drag, startPoint x: 177, startPoint y: 136, endPoint x: 236, endPoint y: 137, distance: 58.6
drag, startPoint x: 139, startPoint y: 203, endPoint x: 172, endPoint y: 136, distance: 75.0
drag, startPoint x: 179, startPoint y: 137, endPoint x: 227, endPoint y: 164, distance: 55.2
drag, startPoint x: 87, startPoint y: 204, endPoint x: 304, endPoint y: 144, distance: 225.1
drag, startPoint x: 182, startPoint y: 137, endPoint x: 307, endPoint y: 137, distance: 124.2
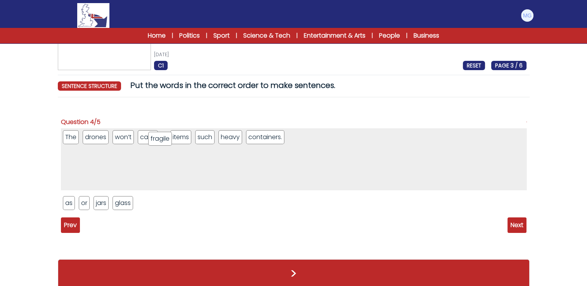
drag, startPoint x: 218, startPoint y: 137, endPoint x: 158, endPoint y: 138, distance: 59.8
drag, startPoint x: 68, startPoint y: 201, endPoint x: 244, endPoint y: 137, distance: 187.4
drag, startPoint x: 121, startPoint y: 139, endPoint x: 245, endPoint y: 139, distance: 123.4
drag, startPoint x: 106, startPoint y: 205, endPoint x: 261, endPoint y: 139, distance: 169.2
drag, startPoint x: 167, startPoint y: 135, endPoint x: 256, endPoint y: 136, distance: 89.7
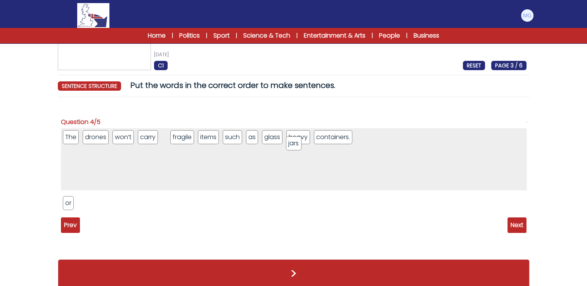
drag, startPoint x: 89, startPoint y: 205, endPoint x: 298, endPoint y: 145, distance: 217.2
drag, startPoint x: 169, startPoint y: 141, endPoint x: 284, endPoint y: 139, distance: 114.9
drag, startPoint x: 68, startPoint y: 205, endPoint x: 267, endPoint y: 153, distance: 205.4
drag, startPoint x: 192, startPoint y: 141, endPoint x: 299, endPoint y: 140, distance: 107.5
click at [526, 228] on span "Next" at bounding box center [517, 226] width 19 height 16
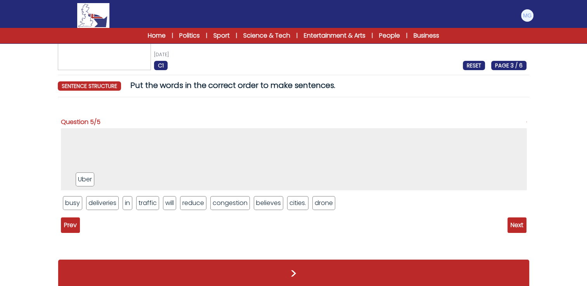
drag, startPoint x: 69, startPoint y: 205, endPoint x: 101, endPoint y: 137, distance: 75.2
drag, startPoint x: 322, startPoint y: 206, endPoint x: 135, endPoint y: 137, distance: 199.1
drag, startPoint x: 97, startPoint y: 140, endPoint x: 106, endPoint y: 139, distance: 9.8
drag, startPoint x: 167, startPoint y: 206, endPoint x: 157, endPoint y: 207, distance: 10.1
drag, startPoint x: 117, startPoint y: 179, endPoint x: 138, endPoint y: 143, distance: 41.5
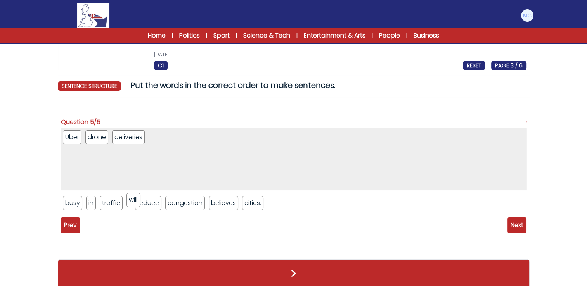
drag, startPoint x: 131, startPoint y: 203, endPoint x: 182, endPoint y: 140, distance: 81.4
drag, startPoint x: 138, startPoint y: 204, endPoint x: 207, endPoint y: 143, distance: 92.4
click at [209, 141] on ul "Uber drone deliveries reduce will" at bounding box center [294, 159] width 466 height 62
drag, startPoint x: 169, startPoint y: 134, endPoint x: 204, endPoint y: 136, distance: 35.4
drag, startPoint x: 118, startPoint y: 203, endPoint x: 229, endPoint y: 141, distance: 127.0
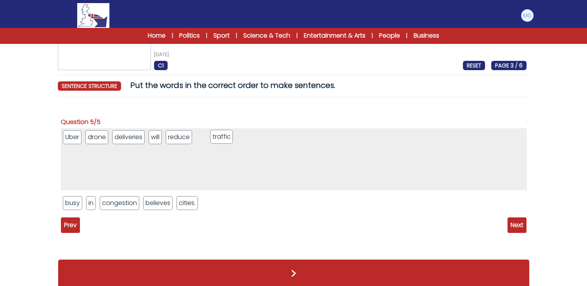
drag, startPoint x: 185, startPoint y: 138, endPoint x: 222, endPoint y: 142, distance: 37.1
drag, startPoint x: 127, startPoint y: 205, endPoint x: 259, endPoint y: 144, distance: 145.5
drag, startPoint x: 95, startPoint y: 204, endPoint x: 298, endPoint y: 143, distance: 212.0
drag, startPoint x: 154, startPoint y: 139, endPoint x: 286, endPoint y: 141, distance: 132.4
drag, startPoint x: 75, startPoint y: 206, endPoint x: 314, endPoint y: 144, distance: 246.2
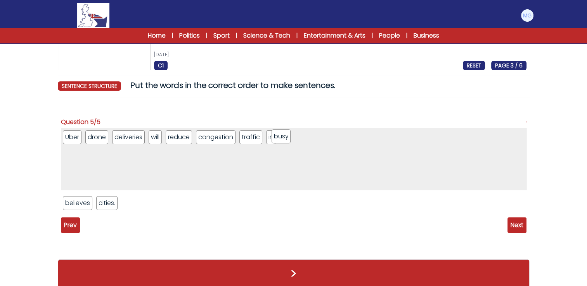
drag, startPoint x: 167, startPoint y: 141, endPoint x: 301, endPoint y: 140, distance: 134.3
drag, startPoint x: 109, startPoint y: 205, endPoint x: 340, endPoint y: 144, distance: 239.2
drag, startPoint x: 167, startPoint y: 139, endPoint x: 306, endPoint y: 146, distance: 139.5
drag, startPoint x: 78, startPoint y: 203, endPoint x: 95, endPoint y: 133, distance: 72.0
click at [514, 227] on span "Next" at bounding box center [517, 226] width 19 height 16
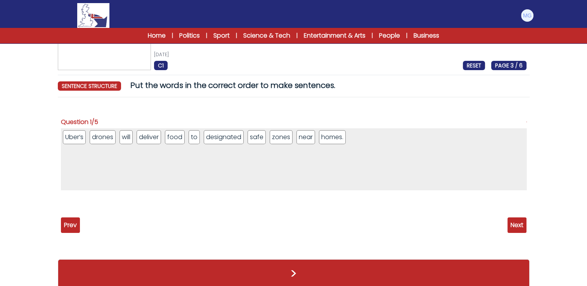
click at [513, 224] on span "Next" at bounding box center [517, 226] width 19 height 16
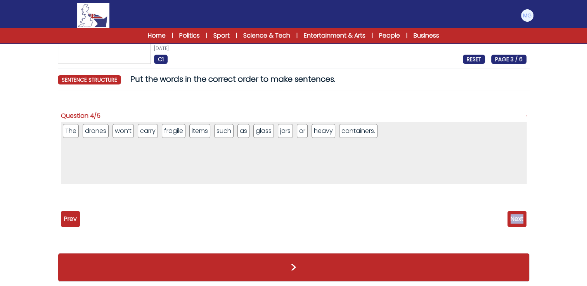
scroll to position [48, 0]
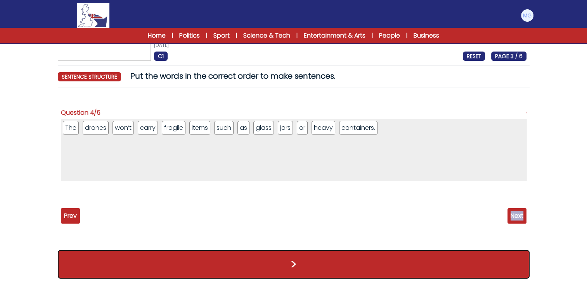
click at [340, 262] on button ">" at bounding box center [294, 264] width 472 height 29
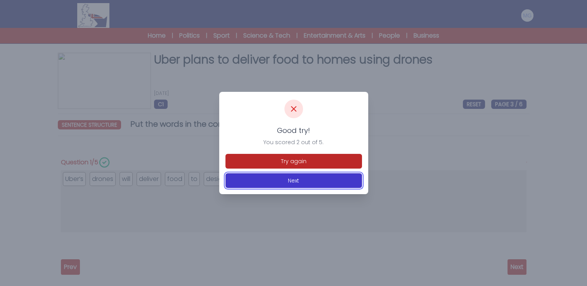
click at [285, 182] on button "Next" at bounding box center [294, 180] width 137 height 15
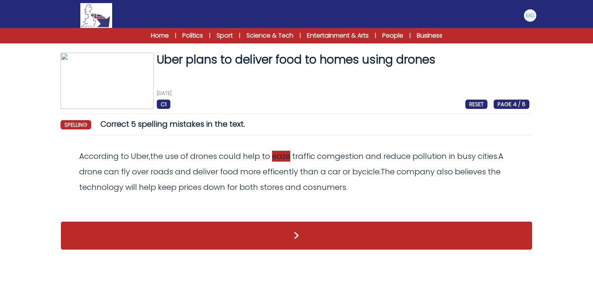
click at [279, 158] on span "eaze" at bounding box center [281, 156] width 18 height 11
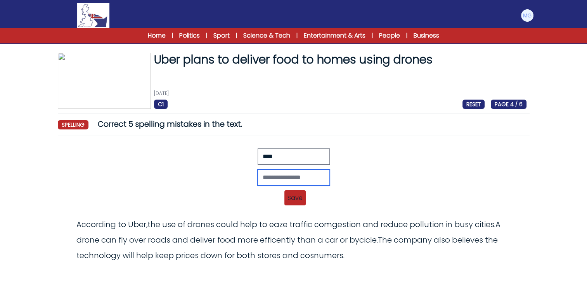
click at [258, 176] on input "text" at bounding box center [294, 178] width 72 height 16
type input "****"
click at [287, 198] on span "Save" at bounding box center [294, 198] width 21 height 15
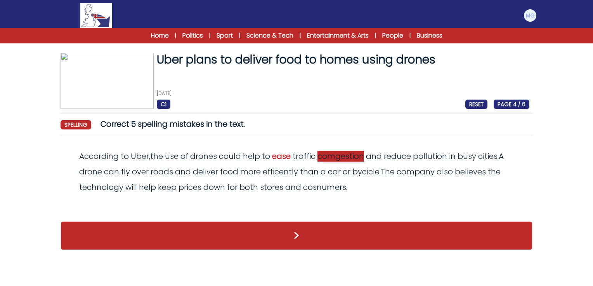
click at [346, 159] on span "comgestion" at bounding box center [340, 156] width 47 height 11
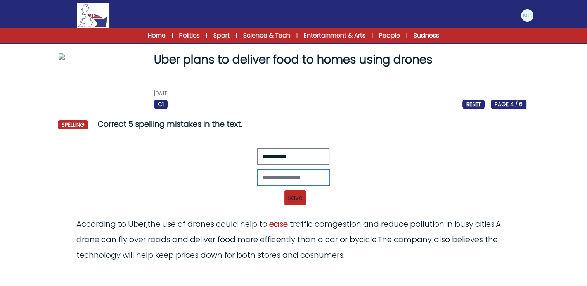
click at [295, 180] on input "text" at bounding box center [293, 178] width 72 height 16
type input "**********"
click at [295, 196] on span "Save" at bounding box center [294, 198] width 21 height 15
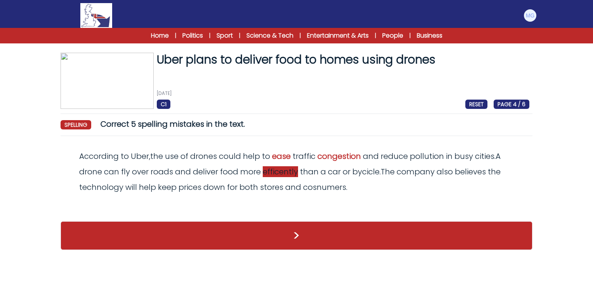
click at [284, 175] on span "efficently" at bounding box center [280, 172] width 35 height 11
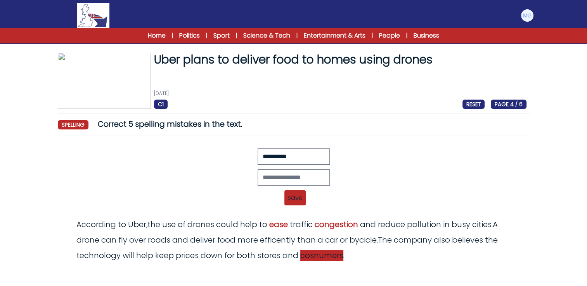
click at [331, 254] on span "cosnumers" at bounding box center [321, 255] width 43 height 11
click at [271, 175] on input "text" at bounding box center [294, 178] width 72 height 16
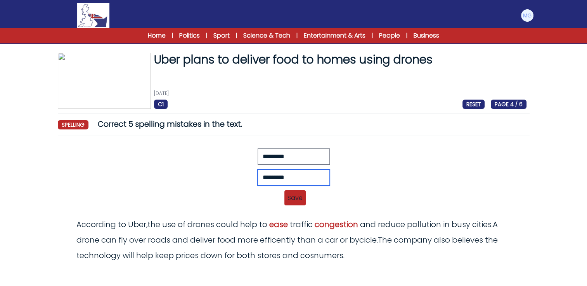
type input "*********"
click at [304, 197] on span "Save" at bounding box center [294, 198] width 21 height 15
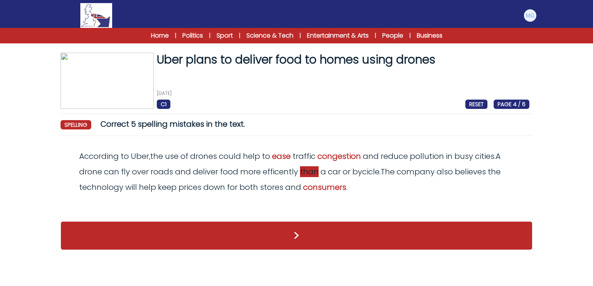
click at [288, 172] on span "efficently" at bounding box center [280, 172] width 35 height 11
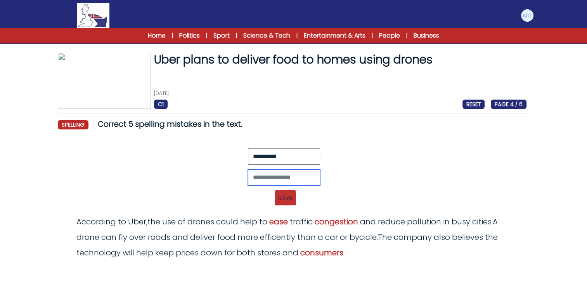
click at [287, 175] on input "text" at bounding box center [284, 178] width 72 height 16
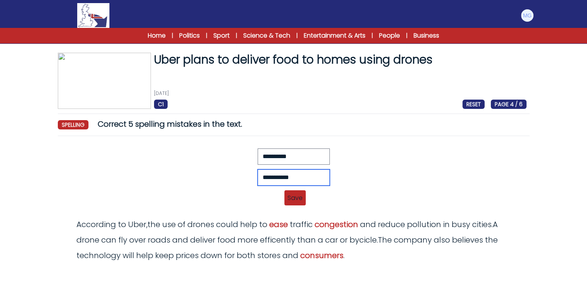
type input "**********"
click at [284, 198] on div "Revert Save According to Uber, the use of drones could help to eaze traffic com…" at bounding box center [294, 198] width 466 height 9
click at [293, 199] on span "Save" at bounding box center [294, 198] width 21 height 15
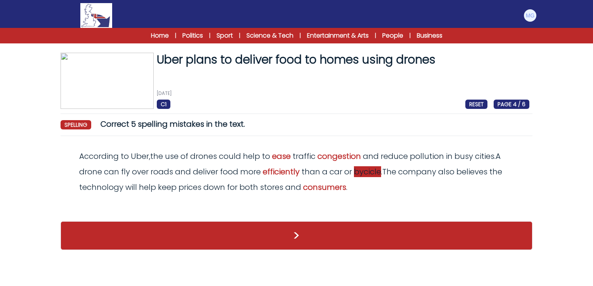
click at [372, 172] on span "bycicle" at bounding box center [367, 172] width 27 height 11
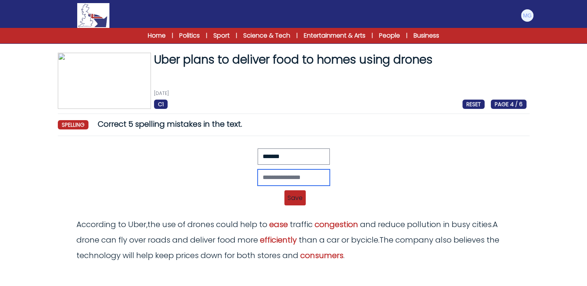
click at [270, 177] on input "text" at bounding box center [294, 178] width 72 height 16
type input "*******"
click at [288, 195] on span "Save" at bounding box center [294, 198] width 21 height 15
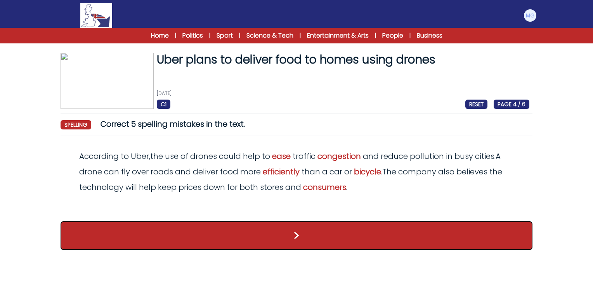
click at [341, 243] on button ">" at bounding box center [297, 236] width 472 height 29
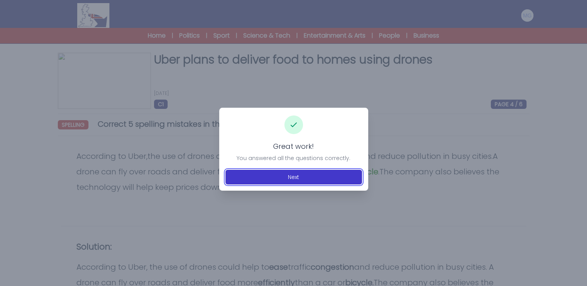
click at [314, 176] on button "Next" at bounding box center [294, 177] width 137 height 15
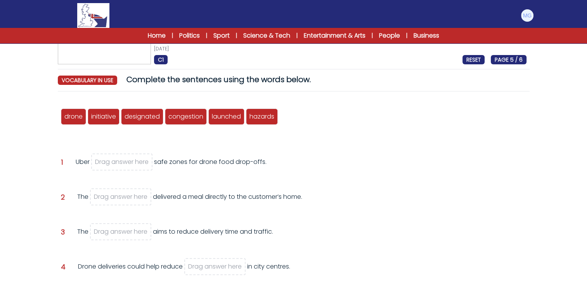
scroll to position [78, 0]
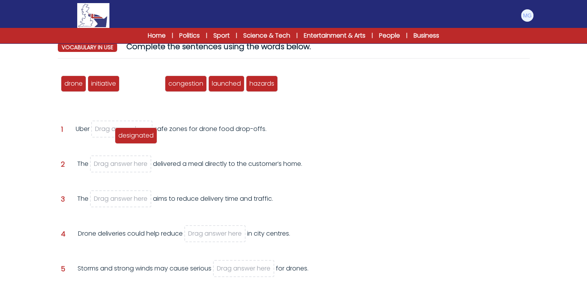
drag, startPoint x: 142, startPoint y: 85, endPoint x: 135, endPoint y: 137, distance: 52.9
click at [135, 137] on span "designated" at bounding box center [135, 135] width 35 height 9
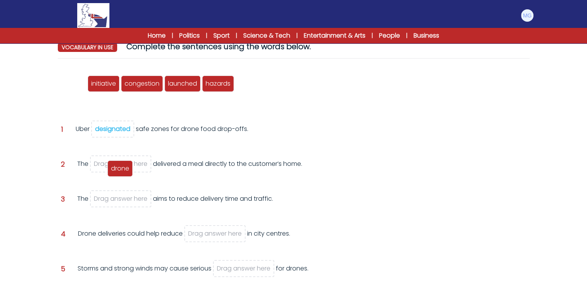
drag, startPoint x: 70, startPoint y: 81, endPoint x: 116, endPoint y: 166, distance: 96.9
click at [116, 166] on span "drone" at bounding box center [120, 168] width 18 height 9
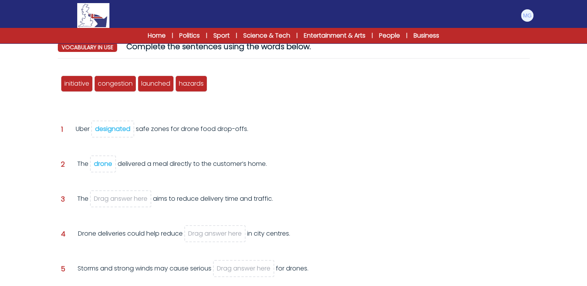
drag, startPoint x: 106, startPoint y: 161, endPoint x: 125, endPoint y: 199, distance: 42.5
click at [125, 199] on div "drone initiative designated congestion launched hazards Question 1 designated 2" at bounding box center [294, 206] width 472 height 282
click at [96, 168] on span "drone" at bounding box center [103, 164] width 26 height 17
click at [99, 167] on div "drone" at bounding box center [103, 164] width 18 height 9
drag, startPoint x: 224, startPoint y: 87, endPoint x: 130, endPoint y: 196, distance: 144.0
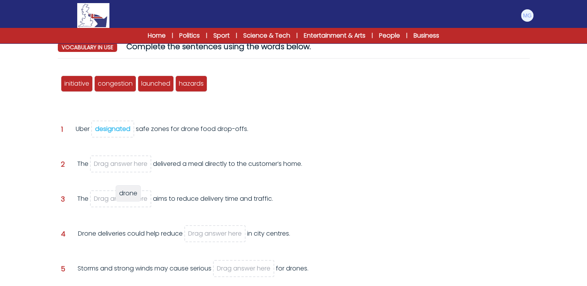
click at [130, 196] on span "drone" at bounding box center [128, 193] width 18 height 9
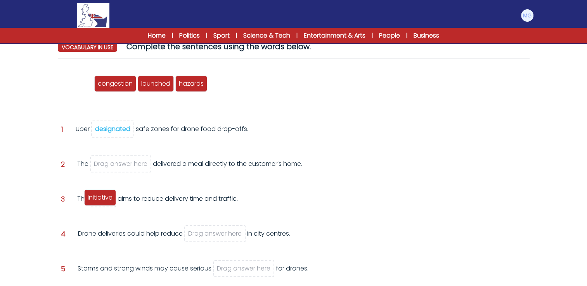
drag, startPoint x: 76, startPoint y: 82, endPoint x: 99, endPoint y: 196, distance: 116.5
click at [99, 196] on span "initiative" at bounding box center [100, 197] width 25 height 9
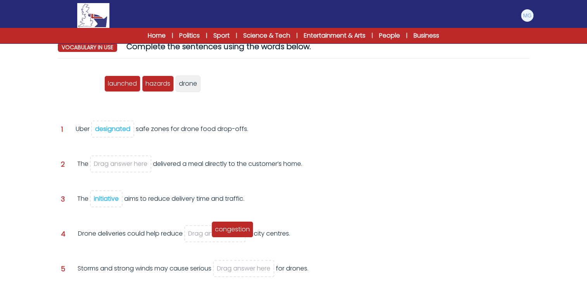
drag, startPoint x: 88, startPoint y: 87, endPoint x: 239, endPoint y: 233, distance: 209.7
click at [239, 233] on span "congestion" at bounding box center [232, 229] width 35 height 9
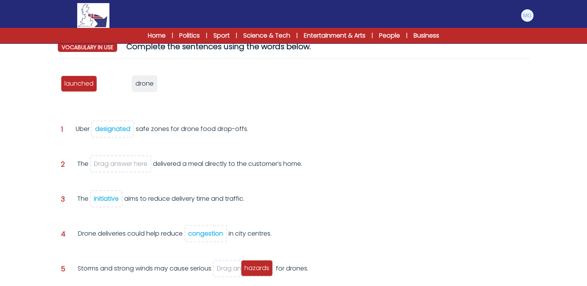
drag, startPoint x: 104, startPoint y: 83, endPoint x: 235, endPoint y: 264, distance: 223.7
click at [245, 264] on span "hazards" at bounding box center [257, 268] width 25 height 9
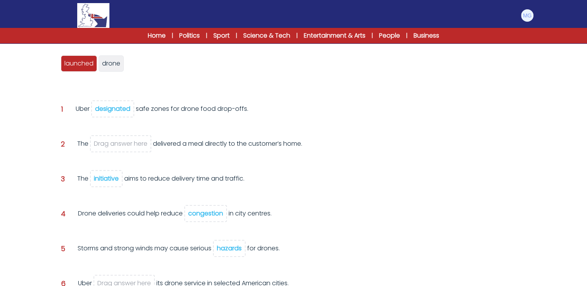
scroll to position [116, 0]
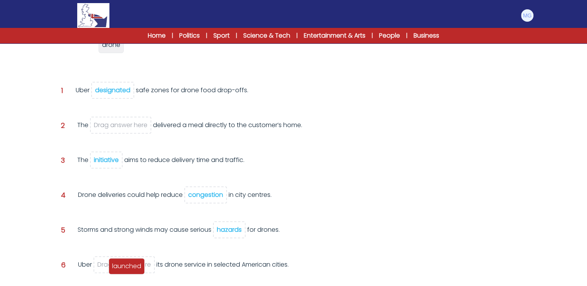
drag, startPoint x: 82, startPoint y: 48, endPoint x: 130, endPoint y: 269, distance: 226.7
click at [130, 269] on span "launched" at bounding box center [126, 266] width 29 height 9
drag, startPoint x: 79, startPoint y: 48, endPoint x: 120, endPoint y: 124, distance: 86.5
click at [120, 124] on span "drone" at bounding box center [114, 121] width 18 height 9
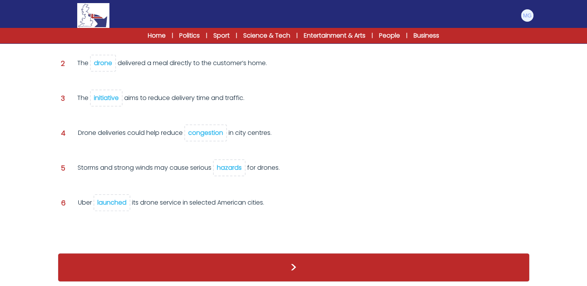
scroll to position [163, 0]
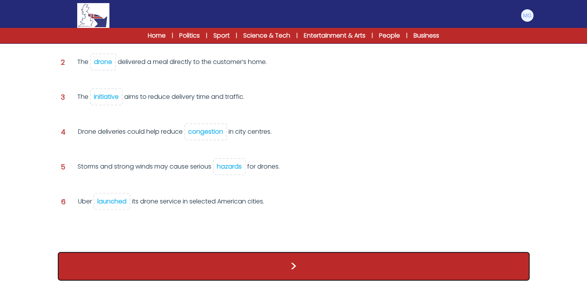
click at [469, 265] on button ">" at bounding box center [294, 266] width 472 height 29
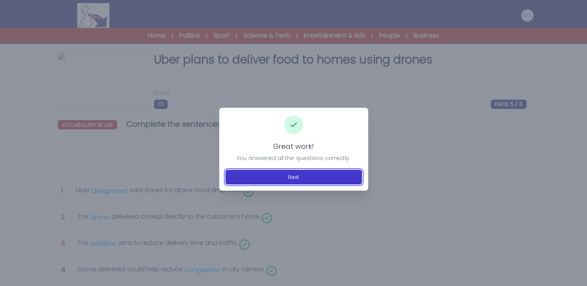
click at [257, 171] on button "Next" at bounding box center [294, 177] width 137 height 15
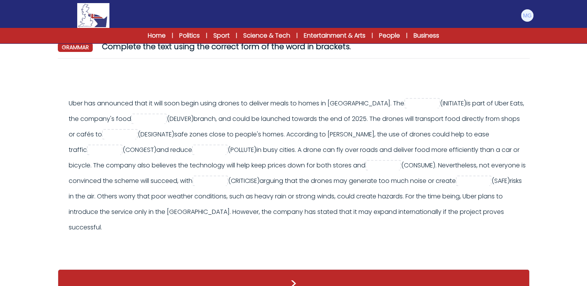
scroll to position [64, 0]
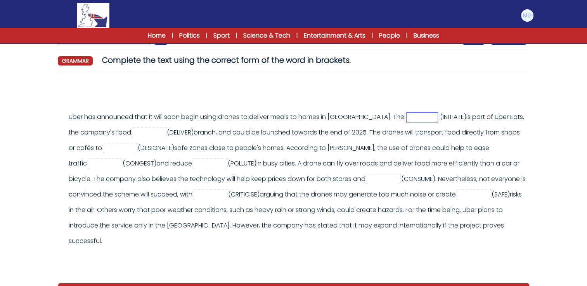
click at [420, 118] on input "text" at bounding box center [422, 117] width 31 height 9
type input "**********"
click at [167, 127] on span at bounding box center [149, 132] width 36 height 10
click at [165, 130] on input "text" at bounding box center [149, 132] width 31 height 9
type input "********"
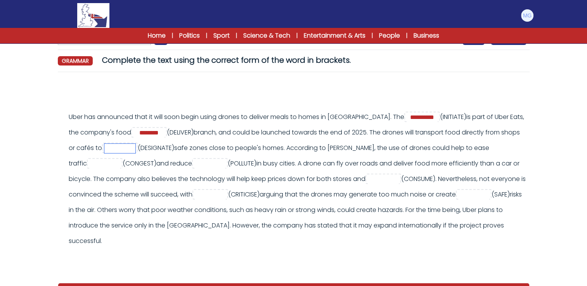
click at [135, 150] on input "text" at bounding box center [119, 148] width 31 height 9
type input "**********"
click at [120, 167] on input "text" at bounding box center [104, 164] width 31 height 9
type input "**********"
click at [222, 164] on input "text" at bounding box center [209, 164] width 31 height 9
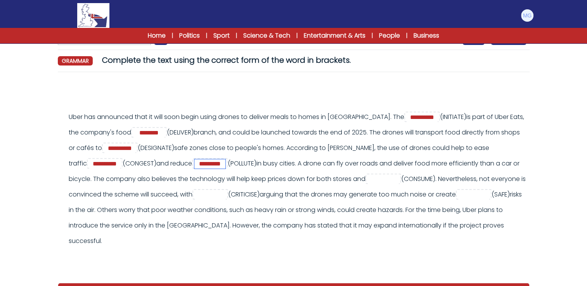
type input "*********"
click at [399, 179] on input "text" at bounding box center [383, 179] width 31 height 9
type input "*********"
click at [226, 191] on input "text" at bounding box center [210, 195] width 31 height 9
type input "*******"
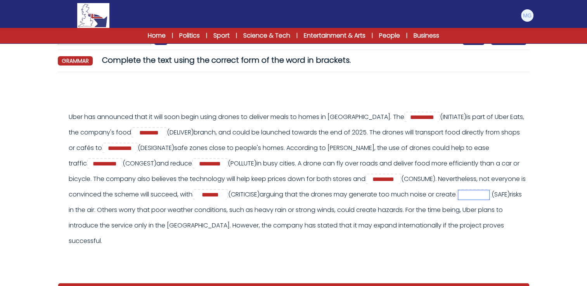
click at [458, 200] on input "text" at bounding box center [473, 195] width 31 height 9
type input "*"
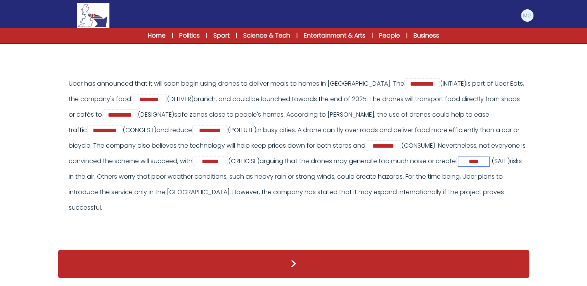
type input "****"
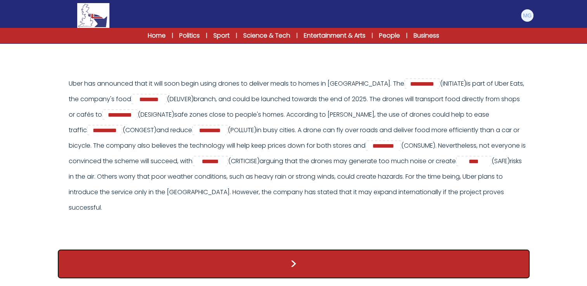
click at [347, 274] on button ">" at bounding box center [294, 264] width 472 height 29
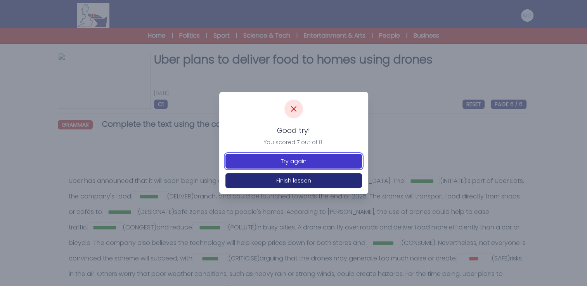
click at [299, 159] on button "Try again" at bounding box center [294, 161] width 137 height 15
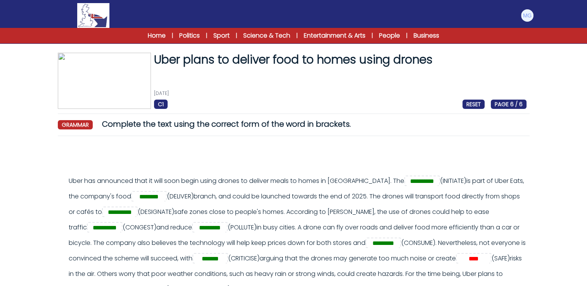
scroll to position [88, 0]
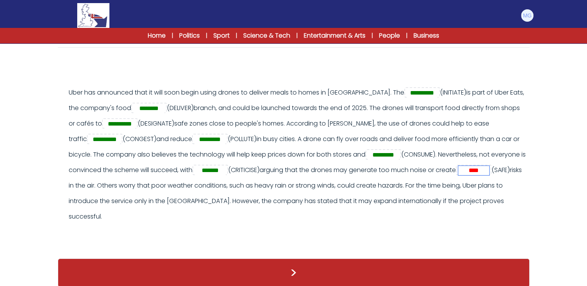
click at [458, 175] on input "****" at bounding box center [473, 170] width 31 height 9
type input "******"
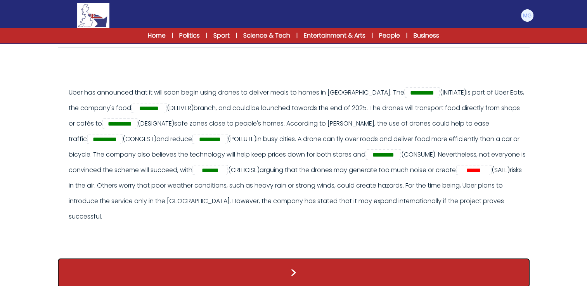
click at [430, 268] on button ">" at bounding box center [294, 273] width 472 height 29
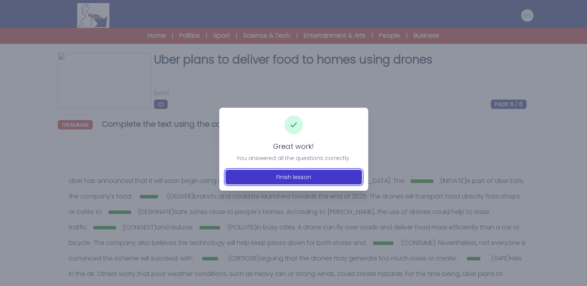
click at [294, 178] on button "Finish lesson" at bounding box center [294, 177] width 137 height 15
